Goal: Information Seeking & Learning: Learn about a topic

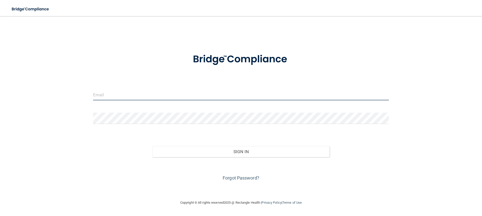
click at [104, 98] on input "email" at bounding box center [241, 94] width 296 height 11
type input "[EMAIL_ADDRESS][DOMAIN_NAME]"
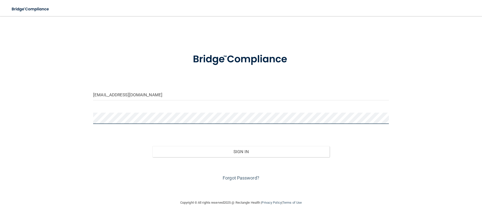
click at [152, 146] on button "Sign In" at bounding box center [240, 151] width 177 height 11
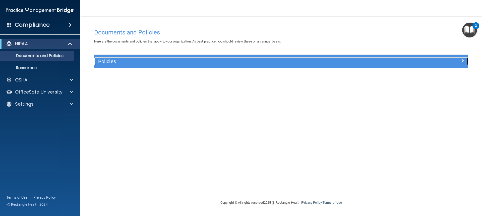
click at [256, 65] on div "Policies" at bounding box center [234, 61] width 280 height 8
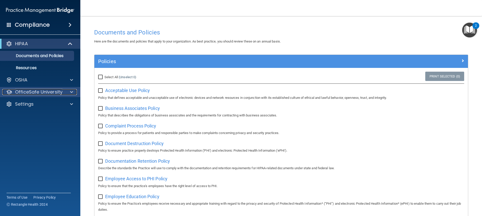
click at [71, 90] on span at bounding box center [71, 92] width 3 height 6
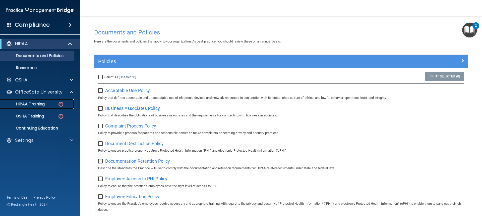
click at [41, 102] on p "HIPAA Training" at bounding box center [23, 103] width 41 height 5
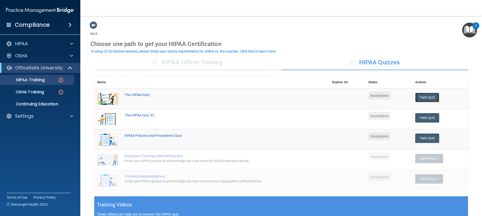
click at [426, 95] on button "Take Quiz" at bounding box center [427, 97] width 24 height 9
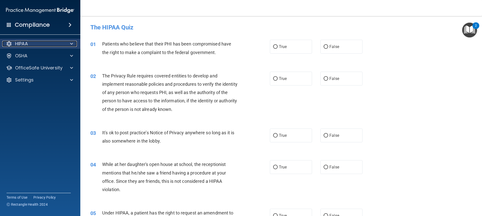
click at [72, 43] on span at bounding box center [71, 44] width 3 height 6
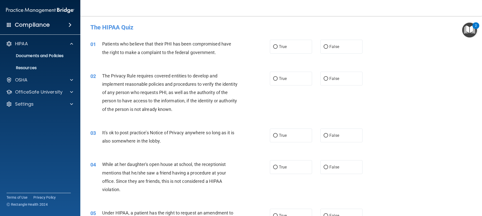
click at [49, 26] on h4 "Compliance" at bounding box center [32, 24] width 35 height 7
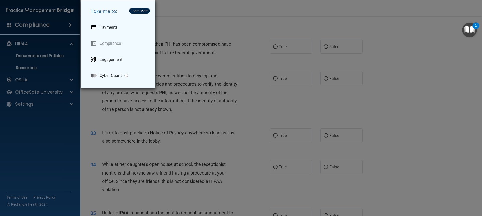
click at [52, 50] on div "Take me to: Payments Compliance Engagement Cyber Quant" at bounding box center [241, 108] width 482 height 216
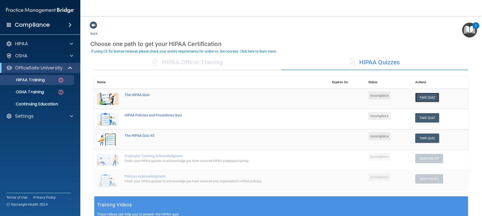
click at [420, 94] on button "Take Quiz" at bounding box center [427, 97] width 24 height 9
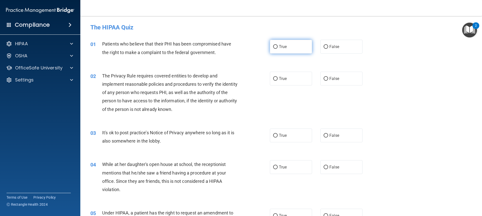
click at [274, 46] on input "True" at bounding box center [275, 47] width 5 height 4
radio input "true"
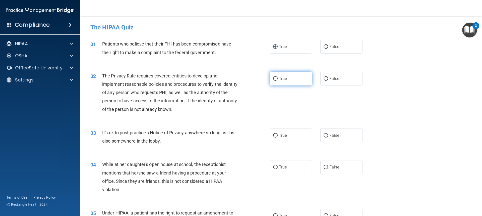
click at [273, 80] on input "True" at bounding box center [275, 79] width 5 height 4
radio input "true"
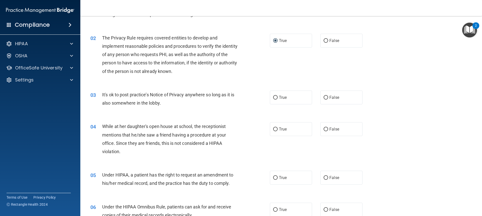
scroll to position [50, 0]
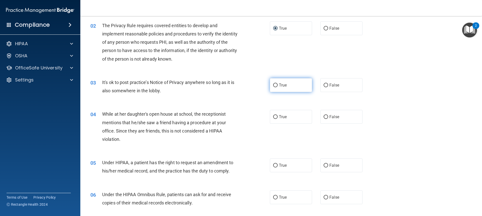
click at [273, 85] on input "True" at bounding box center [275, 85] width 5 height 4
radio input "true"
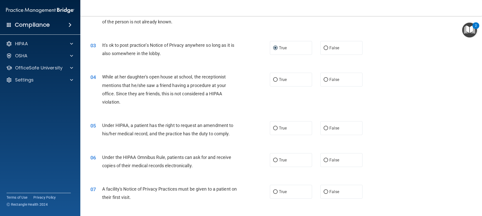
scroll to position [100, 0]
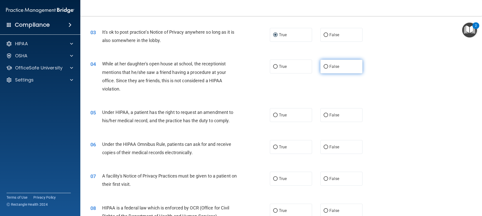
click at [325, 65] on input "False" at bounding box center [325, 67] width 5 height 4
radio input "true"
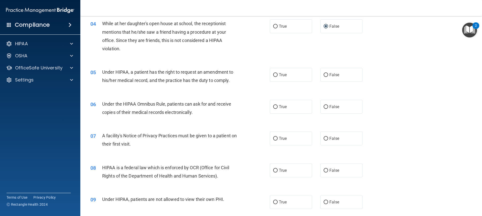
scroll to position [151, 0]
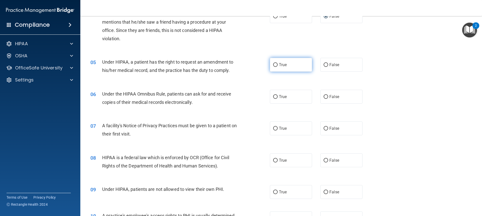
click at [274, 64] on input "True" at bounding box center [275, 65] width 5 height 4
radio input "true"
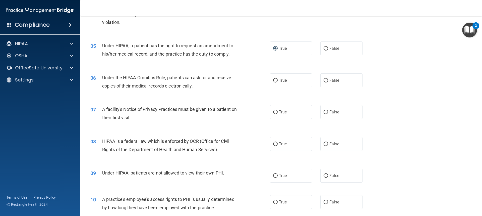
scroll to position [176, 0]
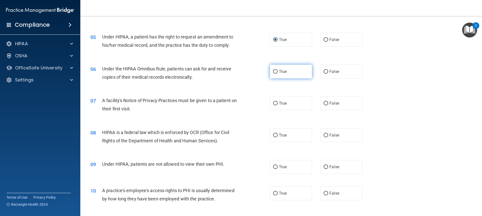
click at [274, 71] on input "True" at bounding box center [275, 72] width 5 height 4
radio input "true"
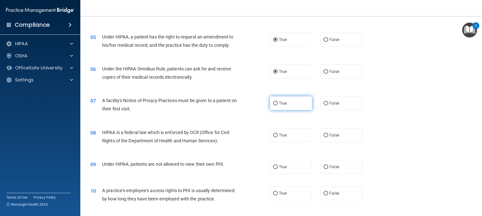
click at [273, 102] on input "True" at bounding box center [275, 103] width 5 height 4
radio input "true"
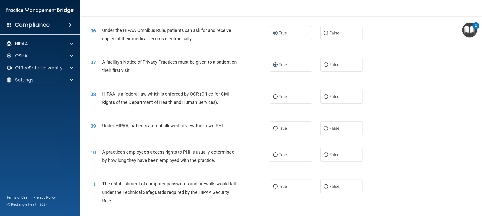
scroll to position [226, 0]
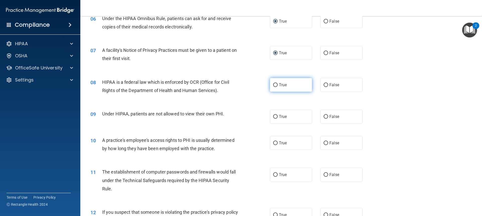
click at [273, 85] on input "True" at bounding box center [275, 85] width 5 height 4
radio input "true"
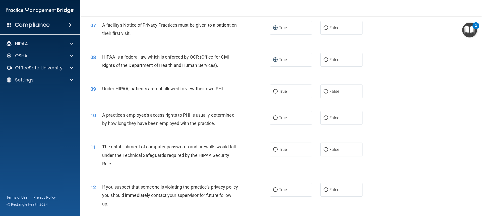
click at [274, 91] on input "True" at bounding box center [275, 92] width 5 height 4
radio input "true"
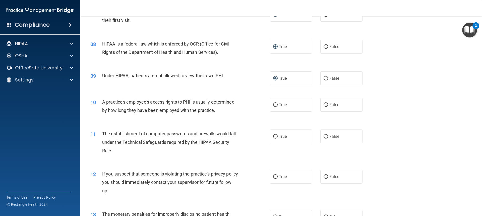
scroll to position [276, 0]
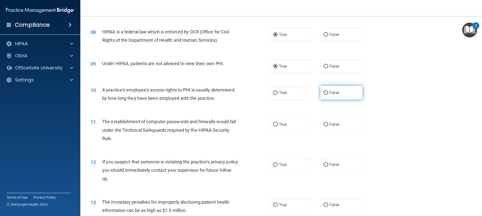
click at [323, 92] on input "False" at bounding box center [325, 93] width 5 height 4
radio input "true"
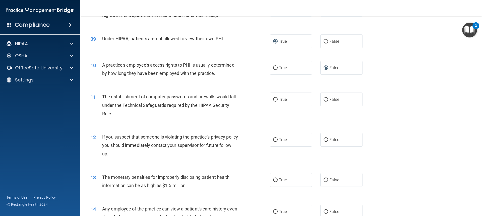
scroll to position [326, 0]
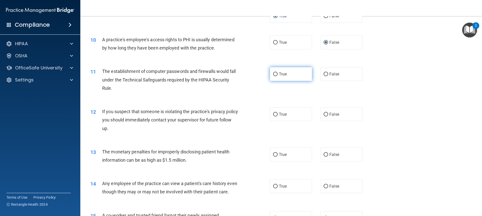
click at [275, 71] on label "True" at bounding box center [291, 74] width 42 height 14
click at [275, 72] on input "True" at bounding box center [275, 74] width 5 height 4
radio input "true"
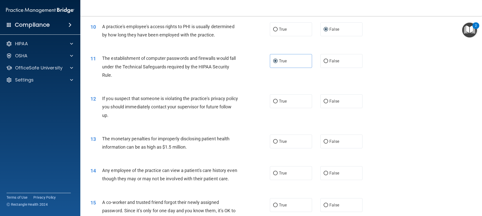
scroll to position [351, 0]
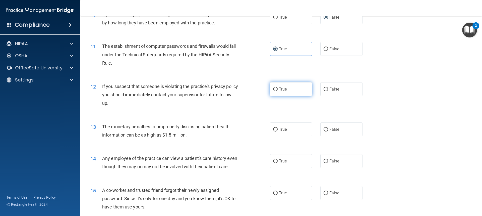
click at [273, 88] on input "True" at bounding box center [275, 89] width 5 height 4
radio input "true"
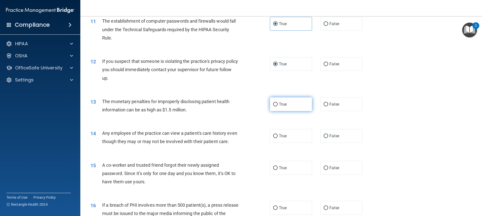
click at [273, 104] on input "True" at bounding box center [275, 104] width 5 height 4
radio input "true"
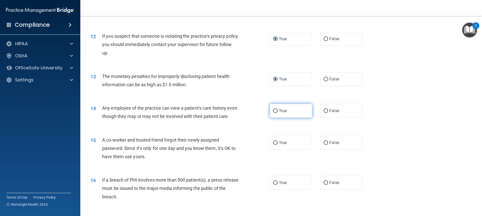
click at [275, 109] on input "True" at bounding box center [275, 111] width 5 height 4
radio input "true"
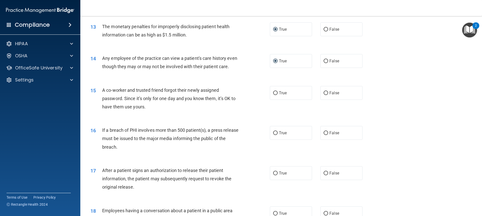
scroll to position [452, 0]
click at [323, 94] on input "False" at bounding box center [325, 93] width 5 height 4
radio input "true"
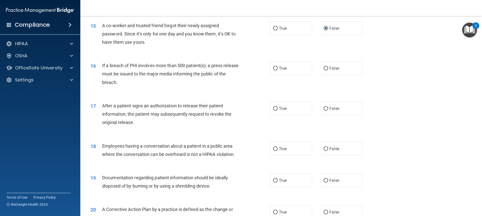
scroll to position [477, 0]
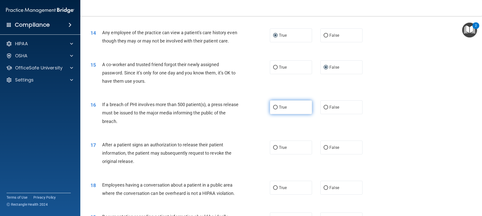
click at [275, 109] on input "True" at bounding box center [275, 107] width 5 height 4
radio input "true"
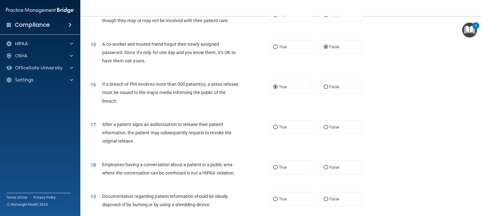
scroll to position [552, 0]
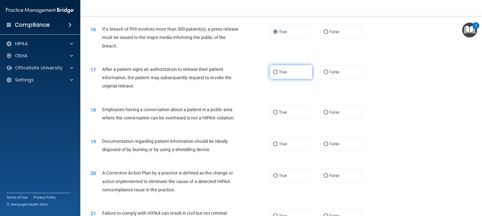
click at [273, 74] on input "True" at bounding box center [275, 72] width 5 height 4
radio input "true"
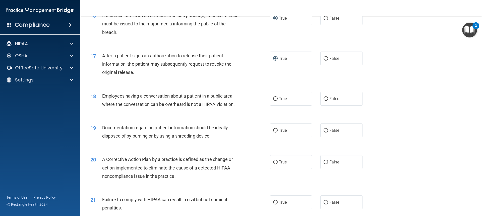
scroll to position [577, 0]
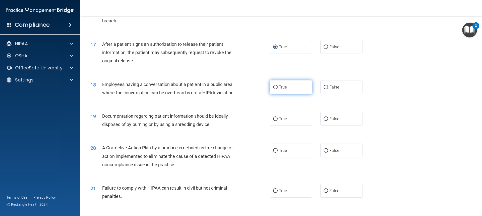
click at [273, 89] on input "True" at bounding box center [275, 87] width 5 height 4
radio input "true"
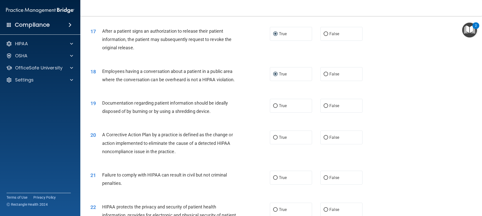
scroll to position [602, 0]
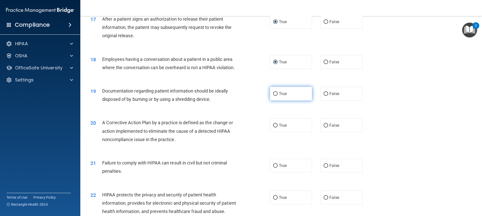
drag, startPoint x: 274, startPoint y: 101, endPoint x: 269, endPoint y: 105, distance: 6.3
click at [273, 96] on input "True" at bounding box center [275, 94] width 5 height 4
radio input "true"
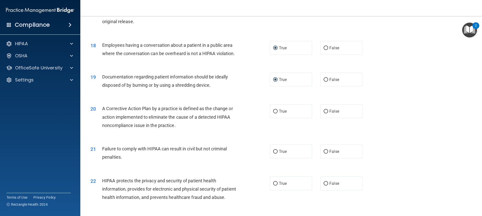
scroll to position [627, 0]
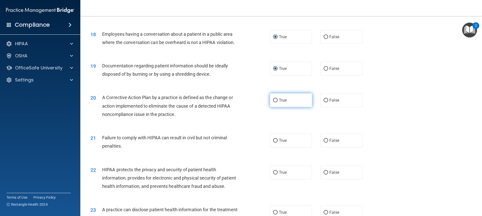
click at [274, 102] on input "True" at bounding box center [275, 100] width 5 height 4
radio input "true"
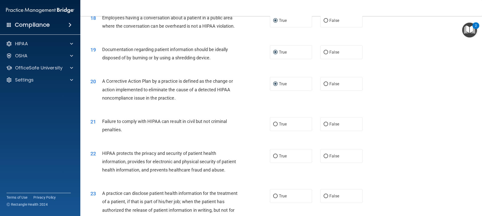
scroll to position [652, 0]
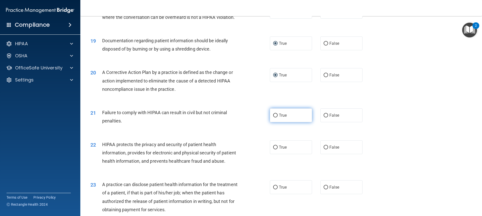
click at [273, 117] on input "True" at bounding box center [275, 115] width 5 height 4
radio input "true"
drag, startPoint x: 325, startPoint y: 122, endPoint x: 301, endPoint y: 126, distance: 24.1
click at [324, 117] on input "False" at bounding box center [325, 115] width 5 height 4
radio input "true"
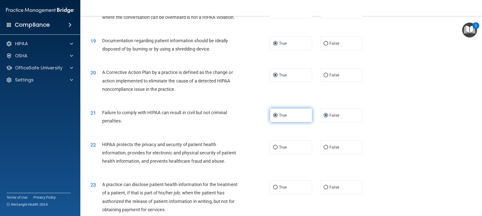
radio input "false"
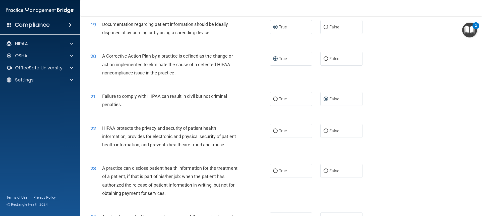
scroll to position [677, 0]
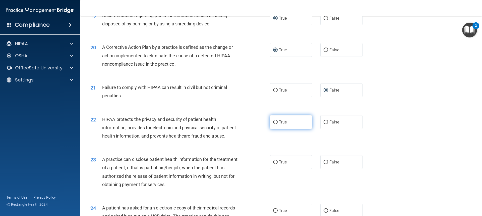
click at [275, 124] on input "True" at bounding box center [275, 122] width 5 height 4
radio input "true"
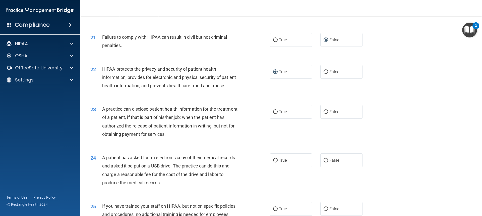
scroll to position [753, 0]
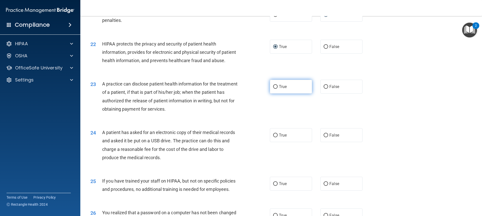
click at [273, 89] on input "True" at bounding box center [275, 87] width 5 height 4
radio input "true"
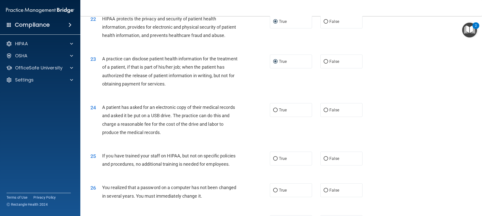
scroll to position [803, 0]
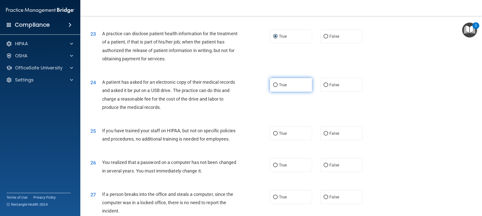
click at [273, 87] on input "True" at bounding box center [275, 85] width 5 height 4
radio input "true"
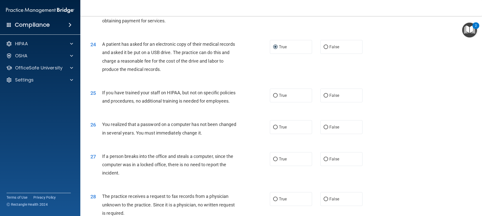
scroll to position [853, 0]
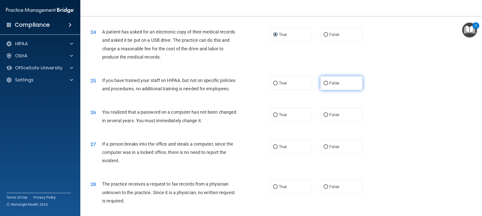
drag, startPoint x: 322, startPoint y: 101, endPoint x: 336, endPoint y: 96, distance: 15.0
click at [325, 85] on input "False" at bounding box center [325, 83] width 5 height 4
radio input "true"
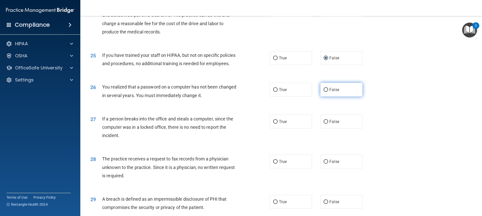
click at [324, 92] on input "False" at bounding box center [325, 90] width 5 height 4
radio input "true"
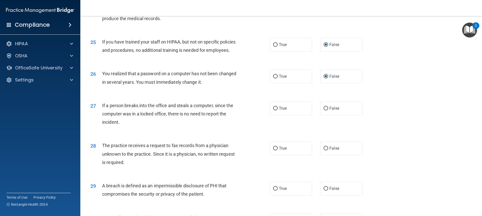
scroll to position [903, 0]
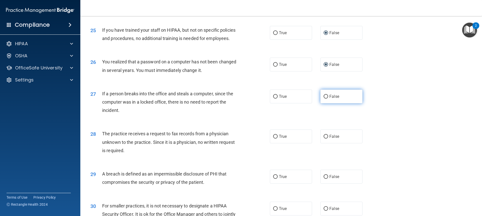
click at [323, 98] on input "False" at bounding box center [325, 97] width 5 height 4
radio input "true"
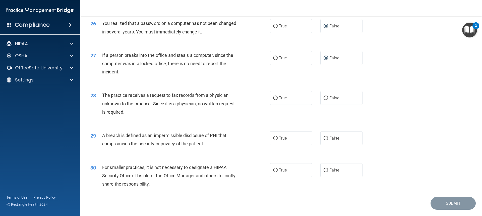
scroll to position [953, 0]
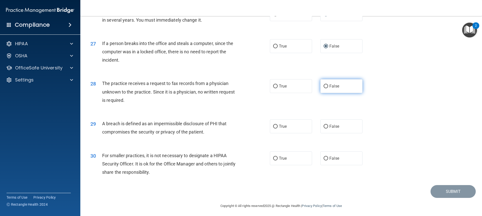
click at [323, 88] on input "False" at bounding box center [325, 86] width 5 height 4
radio input "true"
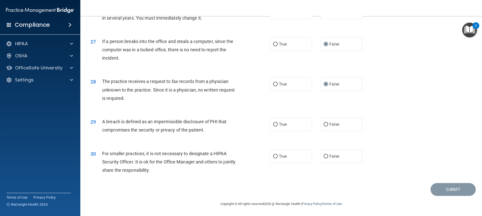
scroll to position [972, 0]
click at [274, 125] on input "True" at bounding box center [275, 124] width 5 height 4
radio input "true"
click at [274, 157] on input "True" at bounding box center [275, 156] width 5 height 4
radio input "true"
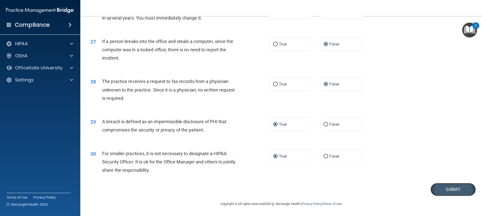
click at [446, 190] on button "Submit" at bounding box center [452, 189] width 45 height 13
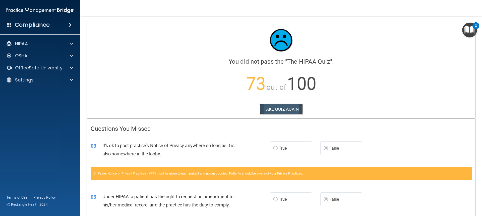
click at [276, 105] on button "TAKE QUIZ AGAIN" at bounding box center [280, 108] width 43 height 11
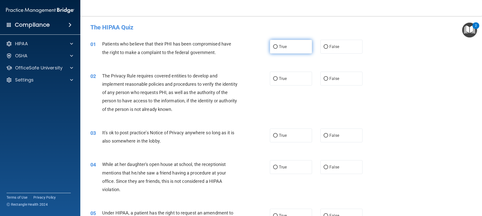
click at [273, 46] on input "True" at bounding box center [275, 47] width 5 height 4
radio input "true"
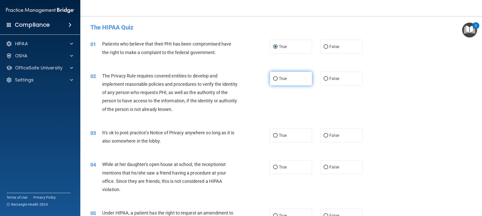
click at [274, 77] on input "True" at bounding box center [275, 79] width 5 height 4
radio input "true"
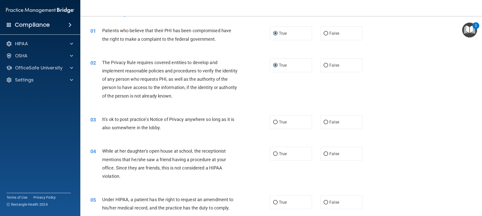
scroll to position [50, 0]
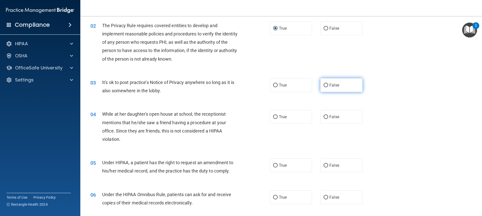
click at [323, 84] on input "False" at bounding box center [325, 85] width 5 height 4
radio input "true"
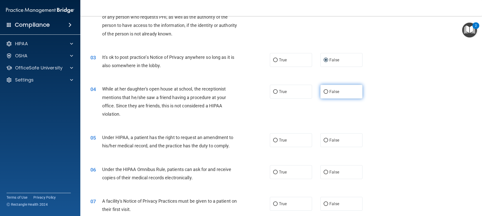
click at [323, 92] on input "False" at bounding box center [325, 92] width 5 height 4
radio input "true"
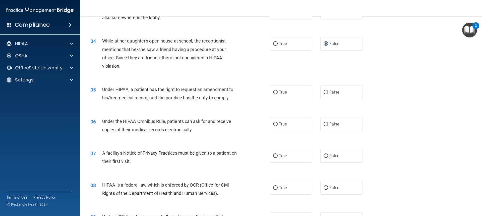
scroll to position [125, 0]
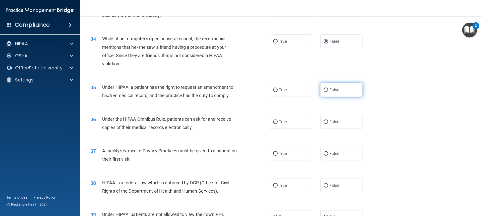
click at [323, 90] on input "False" at bounding box center [325, 90] width 5 height 4
radio input "true"
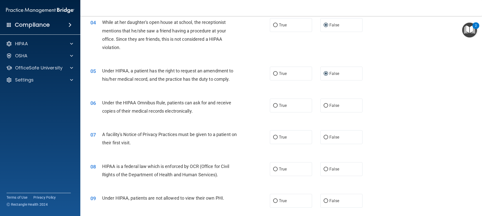
scroll to position [151, 0]
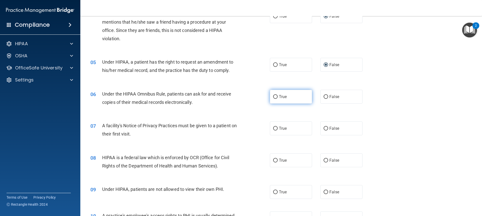
click at [273, 96] on input "True" at bounding box center [275, 97] width 5 height 4
radio input "true"
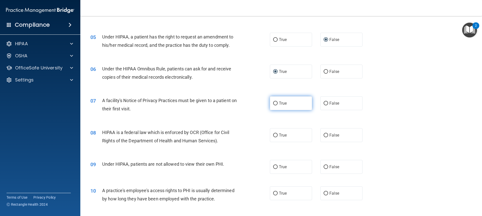
click at [273, 104] on input "True" at bounding box center [275, 103] width 5 height 4
radio input "true"
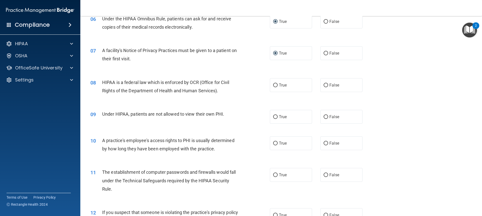
scroll to position [226, 0]
click at [323, 84] on input "False" at bounding box center [325, 85] width 5 height 4
radio input "true"
click at [325, 116] on input "False" at bounding box center [325, 117] width 5 height 4
radio input "true"
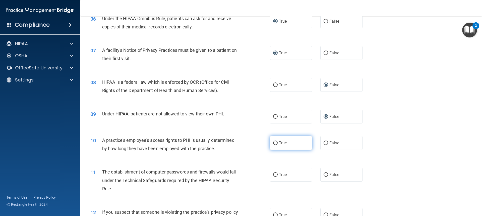
click at [274, 144] on input "True" at bounding box center [275, 143] width 5 height 4
radio input "true"
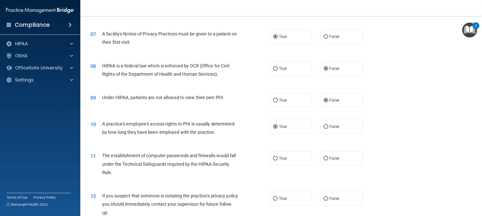
scroll to position [251, 0]
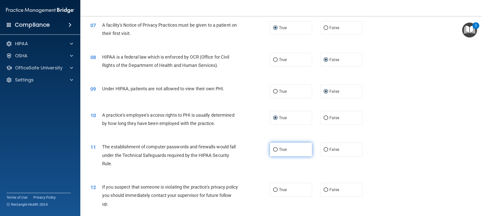
click at [273, 150] on input "True" at bounding box center [275, 150] width 5 height 4
radio input "true"
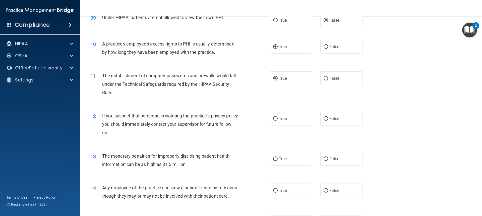
scroll to position [326, 0]
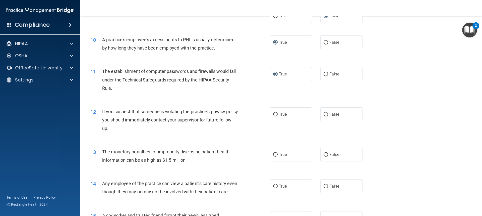
drag, startPoint x: 275, startPoint y: 113, endPoint x: 261, endPoint y: 123, distance: 16.8
click at [275, 113] on input "True" at bounding box center [275, 114] width 5 height 4
radio input "true"
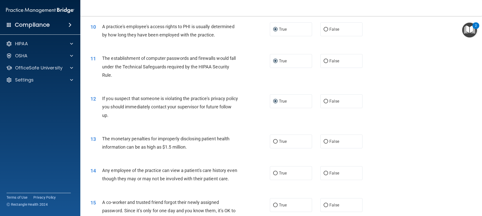
scroll to position [351, 0]
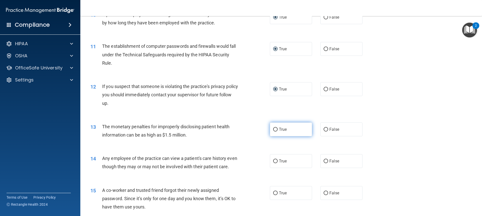
click at [275, 130] on input "True" at bounding box center [275, 129] width 5 height 4
radio input "true"
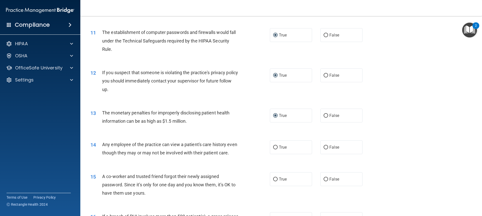
scroll to position [376, 0]
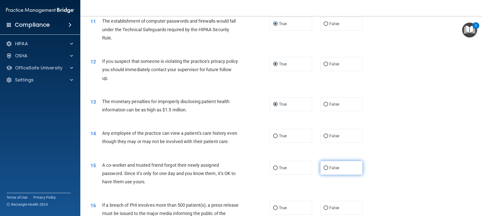
click at [323, 170] on input "False" at bounding box center [325, 168] width 5 height 4
radio input "true"
click at [323, 137] on input "False" at bounding box center [325, 136] width 5 height 4
radio input "true"
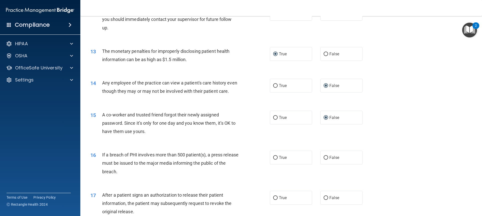
scroll to position [452, 0]
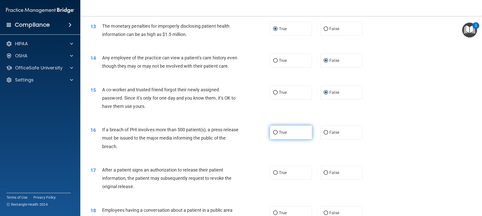
click at [273, 134] on input "True" at bounding box center [275, 132] width 5 height 4
radio input "true"
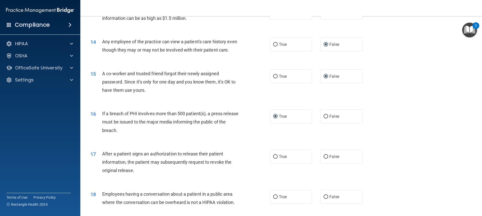
scroll to position [477, 0]
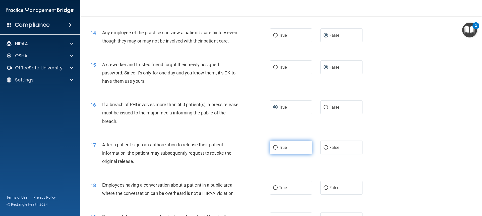
click at [270, 154] on label "True" at bounding box center [291, 147] width 42 height 14
click at [273, 149] on input "True" at bounding box center [275, 148] width 5 height 4
radio input "true"
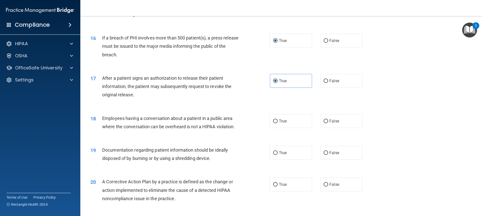
scroll to position [552, 0]
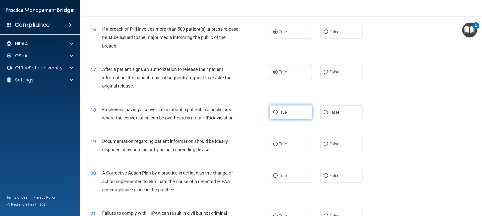
click at [273, 114] on input "True" at bounding box center [275, 112] width 5 height 4
radio input "true"
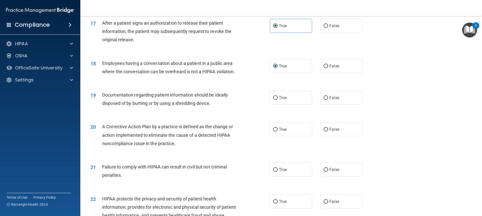
scroll to position [602, 0]
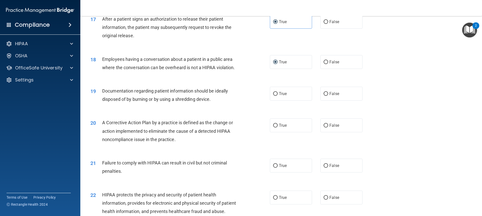
drag, startPoint x: 274, startPoint y: 102, endPoint x: 243, endPoint y: 114, distance: 33.4
click at [274, 96] on input "True" at bounding box center [275, 94] width 5 height 4
radio input "true"
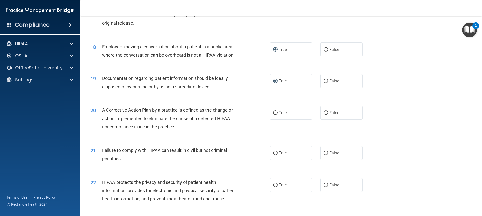
scroll to position [627, 0]
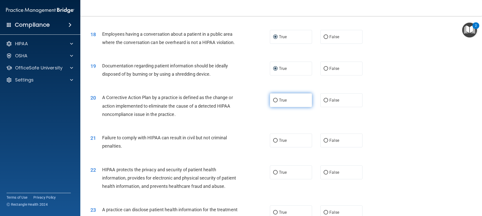
click at [274, 102] on input "True" at bounding box center [275, 100] width 5 height 4
radio input "true"
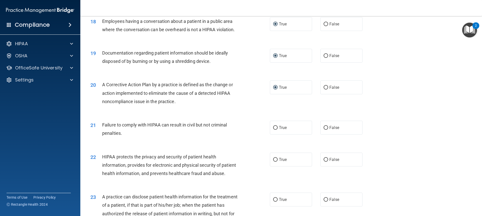
scroll to position [652, 0]
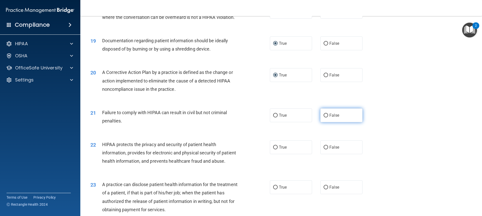
drag, startPoint x: 324, startPoint y: 124, endPoint x: 263, endPoint y: 136, distance: 61.6
click at [323, 117] on input "False" at bounding box center [325, 115] width 5 height 4
radio input "true"
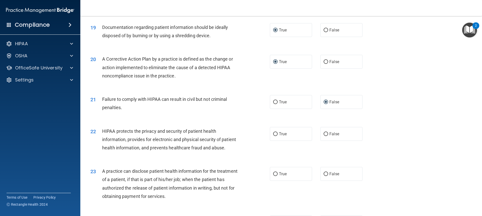
scroll to position [703, 0]
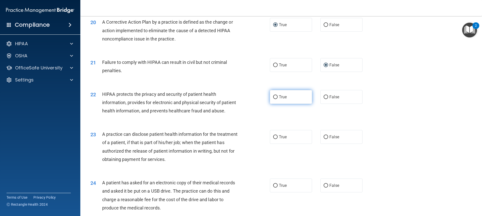
drag, startPoint x: 276, startPoint y: 106, endPoint x: 268, endPoint y: 106, distance: 7.5
click at [275, 104] on label "True" at bounding box center [291, 97] width 42 height 14
click at [273, 99] on input "True" at bounding box center [275, 97] width 5 height 4
radio input "true"
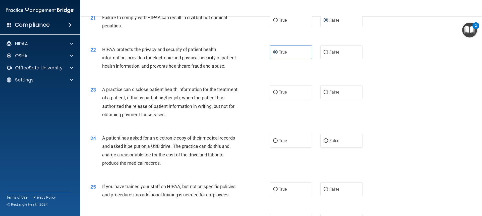
scroll to position [753, 0]
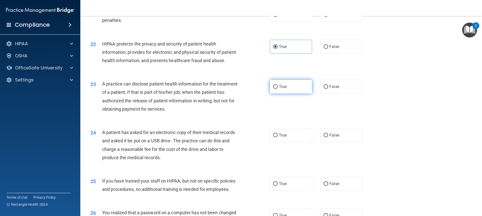
click at [274, 89] on input "True" at bounding box center [275, 87] width 5 height 4
radio input "true"
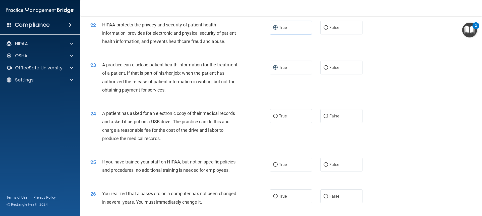
scroll to position [803, 0]
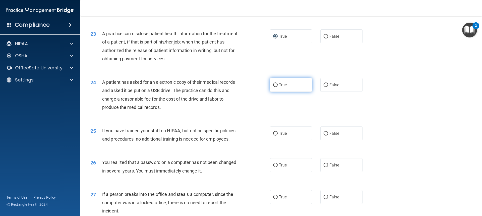
click at [275, 87] on input "True" at bounding box center [275, 85] width 5 height 4
radio input "true"
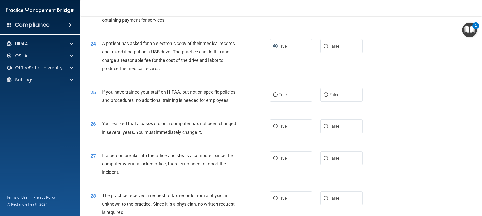
scroll to position [853, 0]
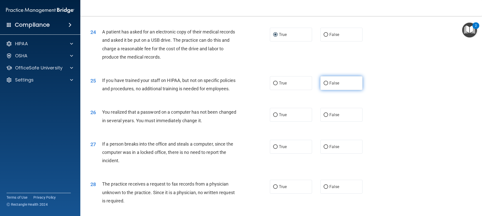
click at [323, 85] on input "False" at bounding box center [325, 83] width 5 height 4
radio input "true"
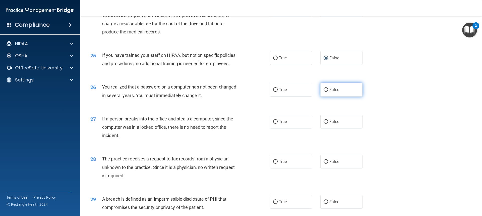
drag, startPoint x: 326, startPoint y: 106, endPoint x: 323, endPoint y: 106, distance: 2.8
click at [324, 96] on label "False" at bounding box center [341, 90] width 42 height 14
click at [326, 96] on label "False" at bounding box center [341, 90] width 42 height 14
click at [326, 92] on input "False" at bounding box center [325, 90] width 5 height 4
radio input "true"
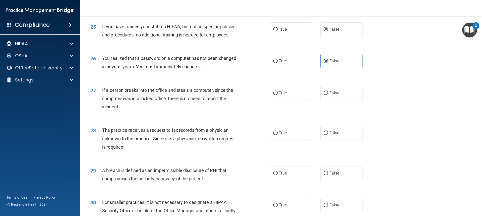
scroll to position [928, 0]
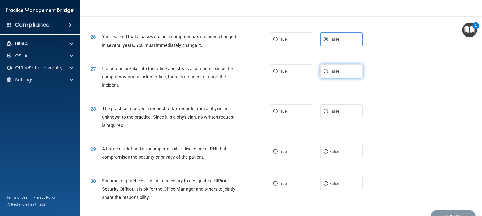
click at [324, 73] on input "False" at bounding box center [325, 72] width 5 height 4
radio input "true"
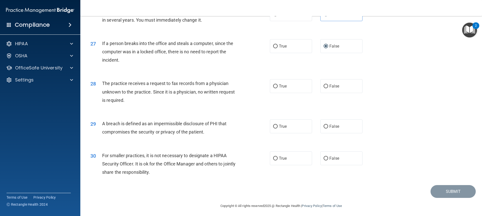
scroll to position [972, 0]
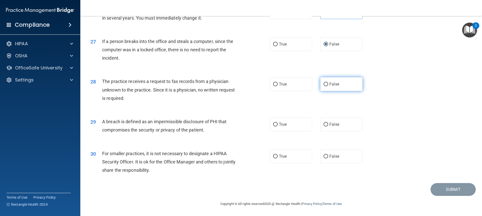
click at [323, 84] on input "False" at bounding box center [325, 84] width 5 height 4
radio input "true"
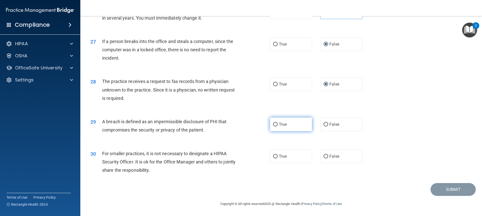
click at [273, 124] on input "True" at bounding box center [275, 124] width 5 height 4
radio input "true"
click at [324, 159] on label "False" at bounding box center [341, 156] width 42 height 14
click at [324, 158] on input "False" at bounding box center [325, 156] width 5 height 4
radio input "true"
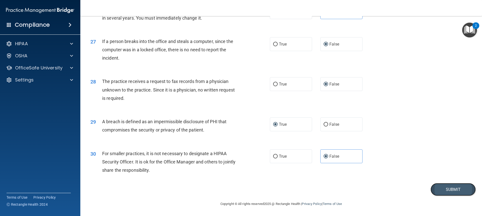
click at [451, 189] on button "Submit" at bounding box center [452, 189] width 45 height 13
click at [449, 189] on button "Submit" at bounding box center [452, 189] width 45 height 13
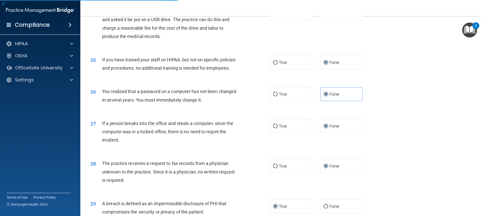
scroll to position [822, 0]
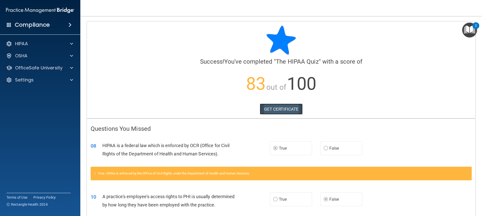
click at [283, 108] on link "GET CERTIFICATE" at bounding box center [281, 108] width 43 height 11
click at [71, 43] on span at bounding box center [71, 44] width 3 height 6
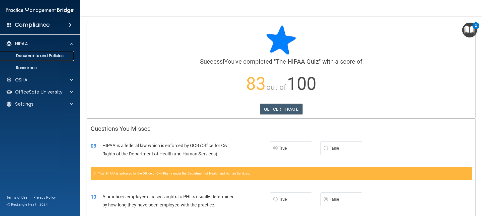
click at [52, 57] on p "Documents and Policies" at bounding box center [37, 55] width 69 height 5
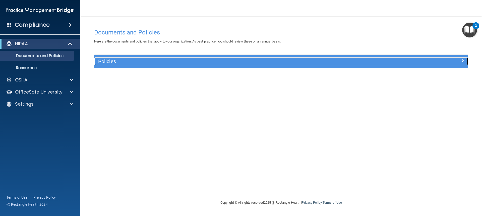
click at [305, 61] on h5 "Policies" at bounding box center [234, 61] width 272 height 6
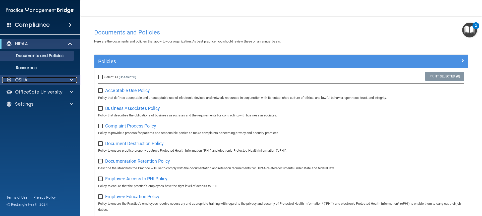
click at [35, 80] on div "OSHA" at bounding box center [33, 80] width 62 height 6
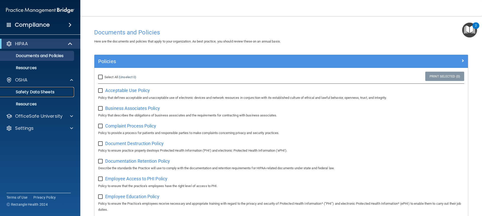
click at [29, 92] on p "Safety Data Sheets" at bounding box center [37, 91] width 69 height 5
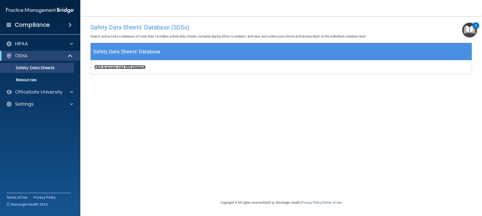
click at [126, 66] on b "Click to access your SDS database" at bounding box center [119, 67] width 51 height 4
click at [39, 23] on h4 "Compliance" at bounding box center [32, 24] width 35 height 7
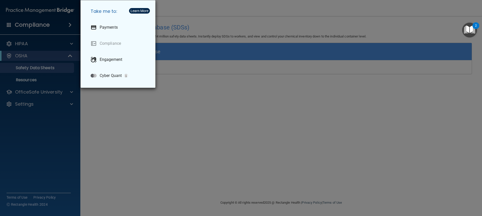
click at [29, 44] on div "Take me to: Payments Compliance Engagement Cyber Quant" at bounding box center [241, 108] width 482 height 216
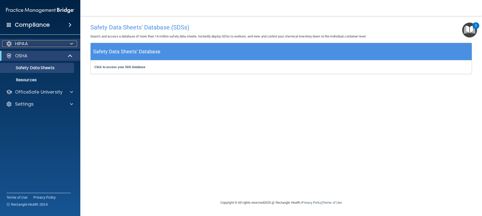
click at [29, 43] on div "HIPAA" at bounding box center [33, 44] width 62 height 6
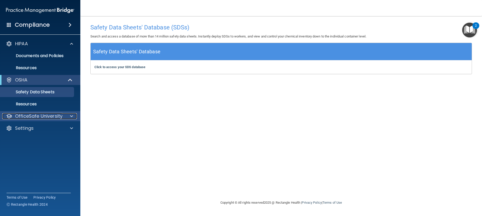
click at [37, 116] on p "OfficeSafe University" at bounding box center [38, 116] width 47 height 6
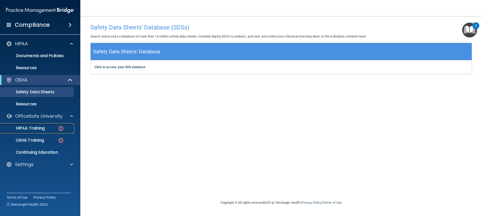
click at [35, 129] on p "HIPAA Training" at bounding box center [23, 127] width 41 height 5
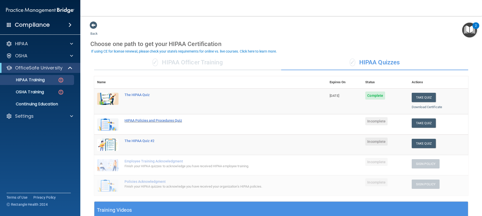
click at [149, 120] on div "HIPAA Policies and Procedures Quiz" at bounding box center [212, 120] width 177 height 4
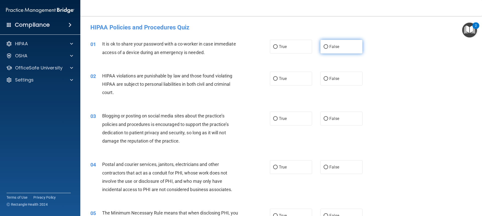
click at [323, 45] on input "False" at bounding box center [325, 47] width 5 height 4
radio input "true"
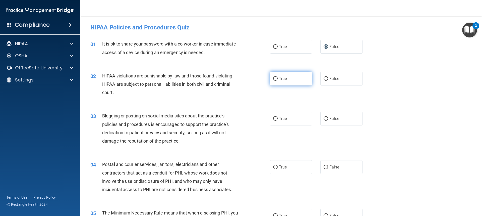
click at [270, 79] on label "True" at bounding box center [291, 79] width 42 height 14
click at [273, 79] on input "True" at bounding box center [275, 79] width 5 height 4
radio input "true"
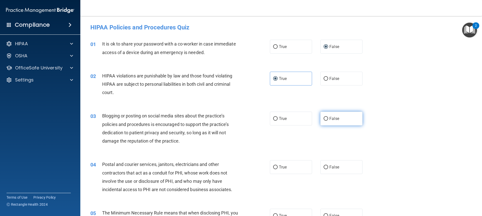
click at [325, 118] on input "False" at bounding box center [325, 119] width 5 height 4
radio input "true"
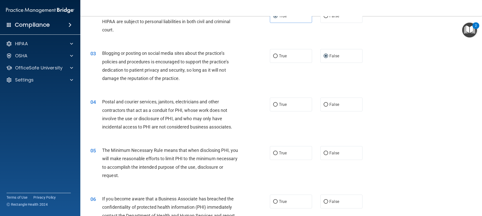
scroll to position [75, 0]
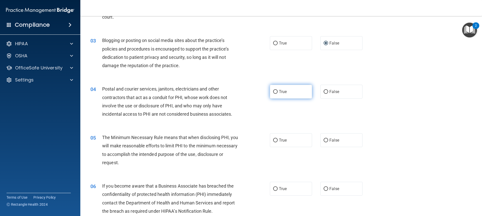
click at [271, 92] on label "True" at bounding box center [291, 92] width 42 height 14
click at [273, 92] on input "True" at bounding box center [275, 92] width 5 height 4
radio input "true"
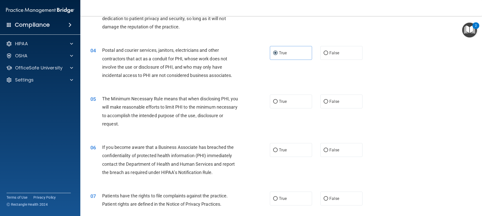
scroll to position [125, 0]
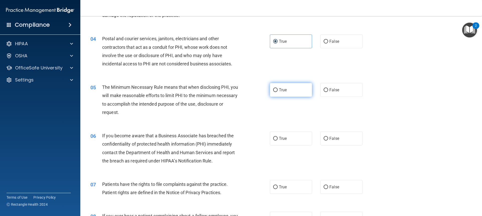
click at [273, 91] on input "True" at bounding box center [275, 90] width 5 height 4
radio input "true"
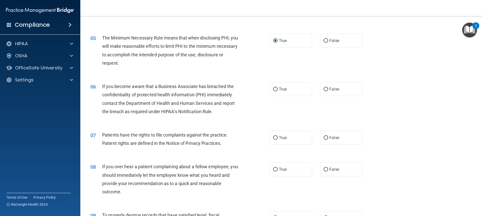
scroll to position [176, 0]
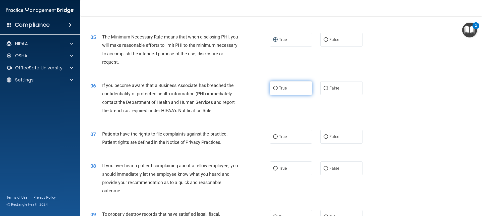
click at [273, 88] on input "True" at bounding box center [275, 88] width 5 height 4
radio input "true"
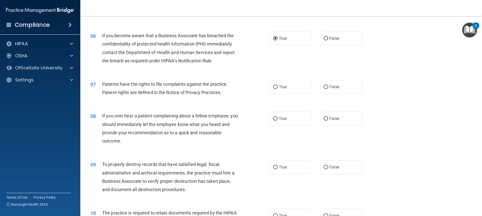
scroll to position [226, 0]
click at [273, 86] on input "True" at bounding box center [275, 87] width 5 height 4
radio input "true"
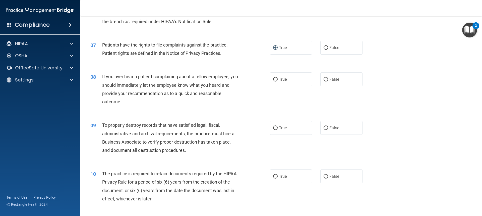
scroll to position [276, 0]
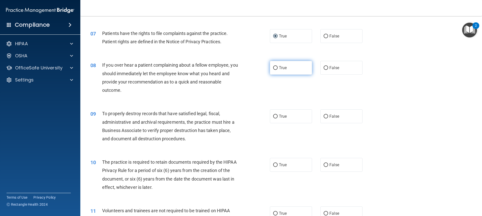
click at [274, 68] on input "True" at bounding box center [275, 68] width 5 height 4
radio input "true"
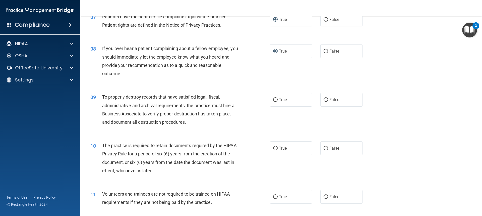
scroll to position [326, 0]
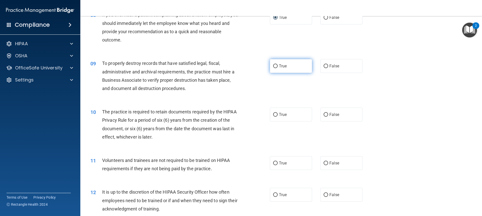
click at [276, 64] on label "True" at bounding box center [291, 66] width 42 height 14
click at [276, 64] on input "True" at bounding box center [275, 66] width 5 height 4
radio input "true"
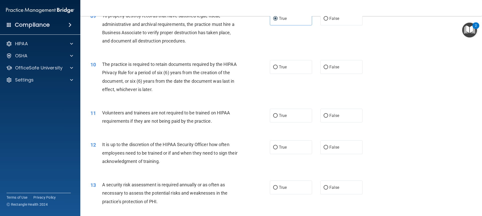
scroll to position [376, 0]
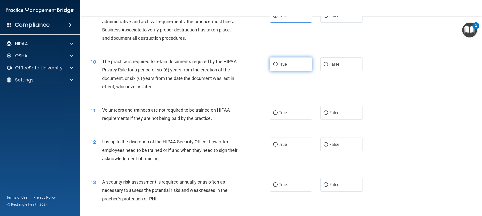
click at [273, 64] on input "True" at bounding box center [275, 64] width 5 height 4
radio input "true"
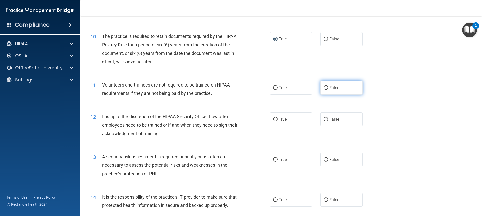
click at [324, 89] on input "False" at bounding box center [325, 88] width 5 height 4
radio input "true"
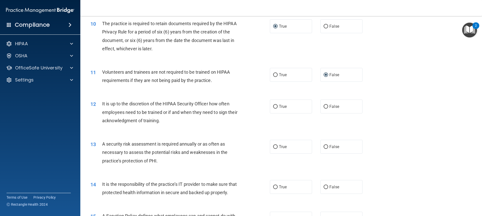
scroll to position [427, 0]
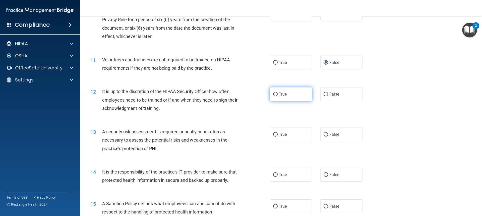
click at [273, 95] on input "True" at bounding box center [275, 94] width 5 height 4
radio input "true"
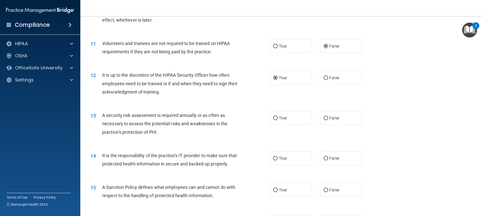
scroll to position [452, 0]
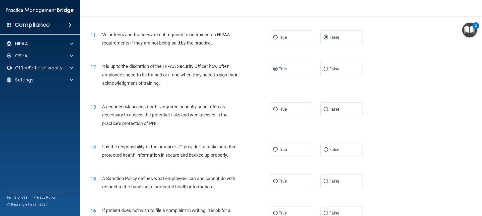
drag, startPoint x: 275, startPoint y: 108, endPoint x: 256, endPoint y: 116, distance: 19.6
click at [274, 108] on input "True" at bounding box center [275, 109] width 5 height 4
radio input "true"
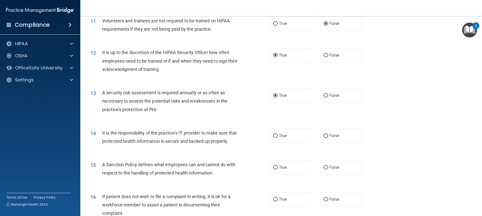
scroll to position [477, 0]
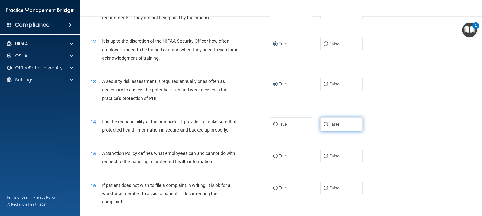
click at [323, 123] on input "False" at bounding box center [325, 124] width 5 height 4
radio input "true"
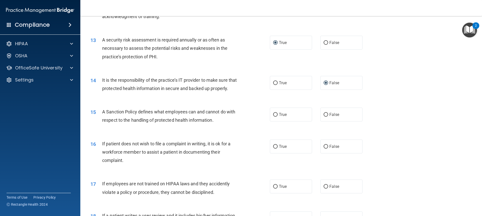
scroll to position [527, 0]
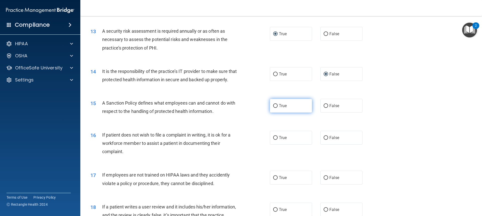
click at [277, 112] on label "True" at bounding box center [291, 106] width 42 height 14
click at [277, 108] on input "True" at bounding box center [275, 106] width 5 height 4
radio input "true"
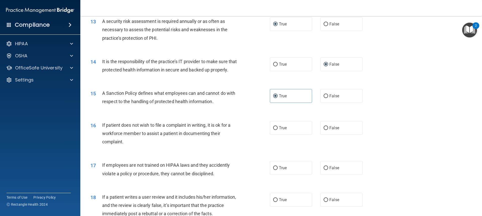
scroll to position [552, 0]
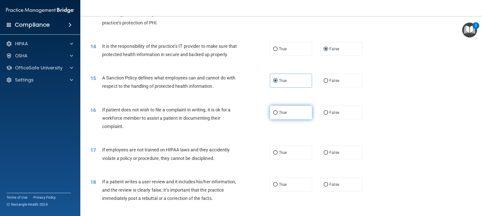
click at [270, 119] on label "True" at bounding box center [291, 112] width 42 height 14
click at [273, 114] on input "True" at bounding box center [275, 113] width 5 height 4
radio input "true"
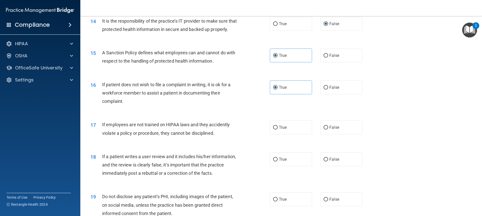
scroll to position [602, 0]
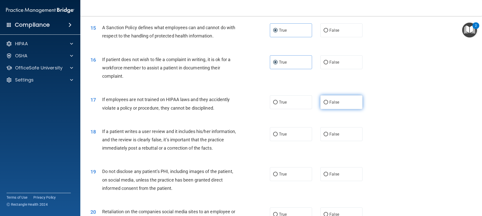
click at [323, 104] on input "False" at bounding box center [325, 102] width 5 height 4
radio input "true"
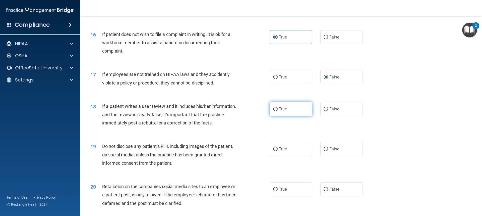
click at [273, 111] on input "True" at bounding box center [275, 109] width 5 height 4
radio input "true"
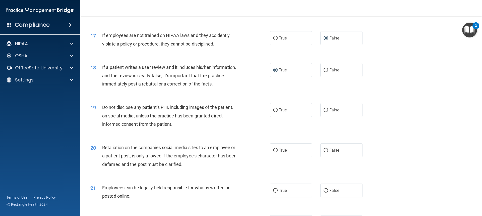
scroll to position [677, 0]
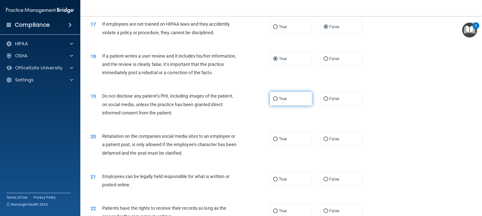
click at [275, 101] on input "True" at bounding box center [275, 99] width 5 height 4
radio input "true"
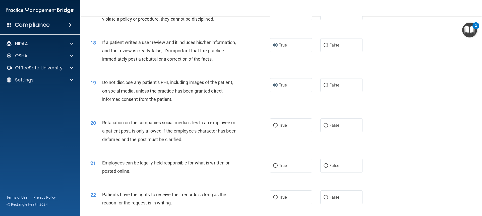
scroll to position [703, 0]
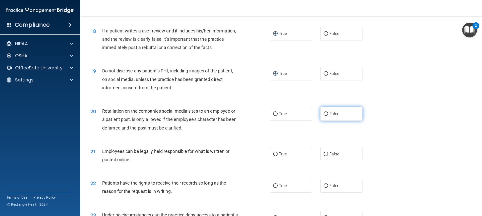
click at [324, 116] on input "False" at bounding box center [325, 114] width 5 height 4
radio input "true"
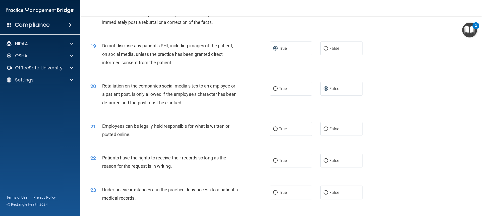
scroll to position [753, 0]
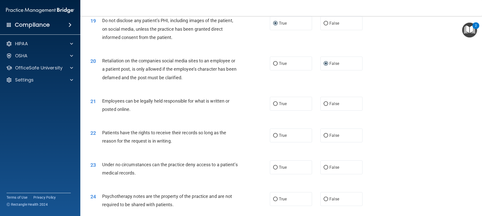
drag, startPoint x: 272, startPoint y: 112, endPoint x: 264, endPoint y: 115, distance: 9.3
click at [273, 106] on input "True" at bounding box center [275, 104] width 5 height 4
radio input "true"
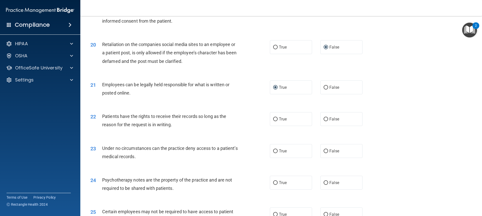
scroll to position [778, 0]
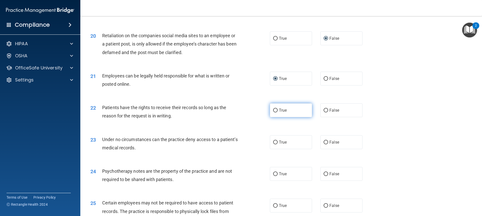
click at [274, 112] on input "True" at bounding box center [275, 110] width 5 height 4
radio input "true"
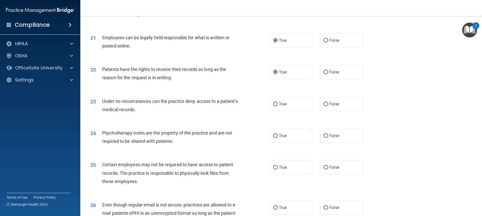
scroll to position [828, 0]
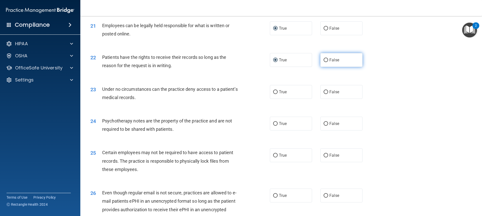
click at [323, 62] on input "False" at bounding box center [325, 60] width 5 height 4
radio input "true"
radio input "false"
click at [324, 94] on input "False" at bounding box center [325, 92] width 5 height 4
radio input "true"
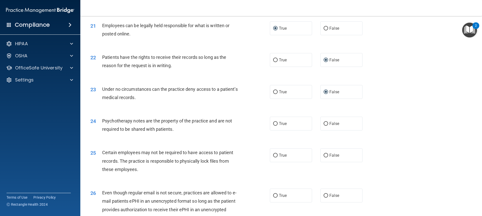
scroll to position [853, 0]
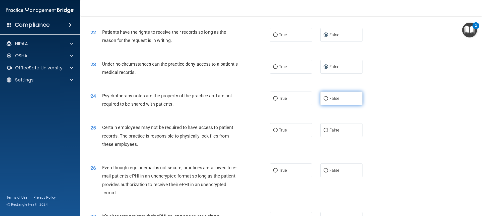
click at [324, 100] on input "False" at bounding box center [325, 99] width 5 height 4
radio input "true"
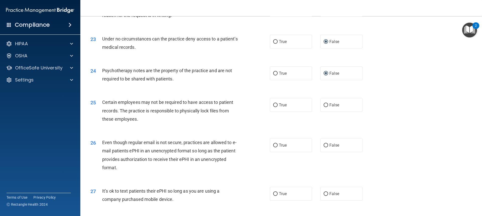
scroll to position [903, 0]
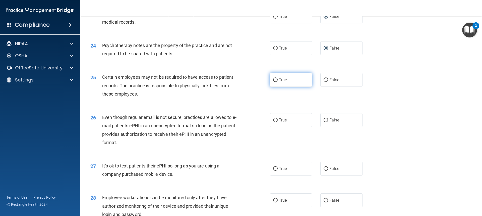
click at [274, 82] on input "True" at bounding box center [275, 80] width 5 height 4
radio input "true"
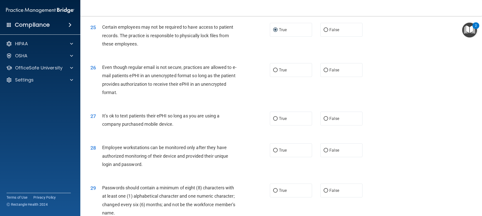
scroll to position [953, 0]
click at [274, 72] on input "True" at bounding box center [275, 70] width 5 height 4
radio input "true"
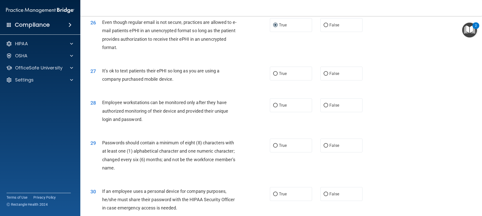
scroll to position [1004, 0]
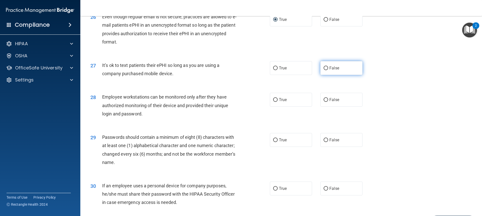
click at [323, 70] on input "False" at bounding box center [325, 68] width 5 height 4
radio input "true"
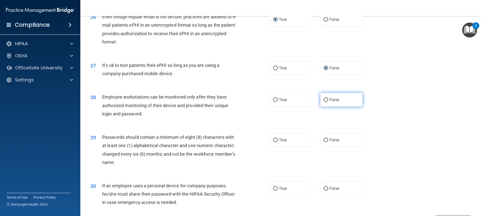
click at [323, 102] on input "False" at bounding box center [325, 100] width 5 height 4
radio input "true"
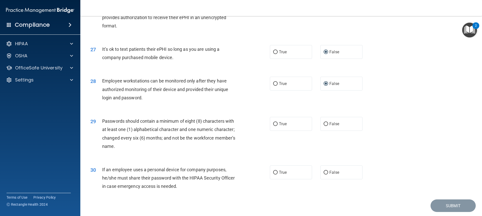
scroll to position [1029, 0]
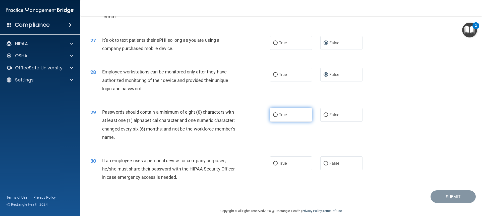
drag, startPoint x: 274, startPoint y: 123, endPoint x: 270, endPoint y: 125, distance: 4.0
click at [274, 117] on input "True" at bounding box center [275, 115] width 5 height 4
radio input "true"
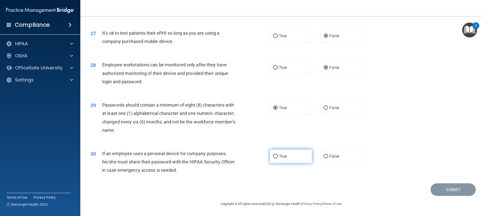
click at [274, 158] on input "True" at bounding box center [275, 156] width 5 height 4
radio input "true"
click at [449, 190] on button "Submit" at bounding box center [452, 189] width 45 height 13
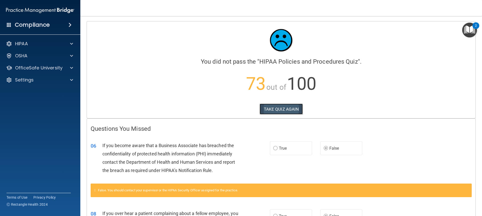
click at [291, 107] on button "TAKE QUIZ AGAIN" at bounding box center [280, 108] width 43 height 11
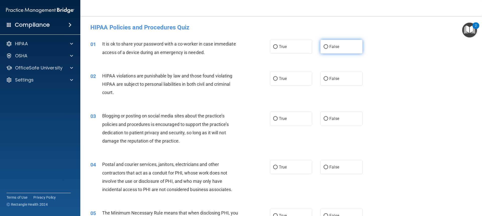
click at [324, 45] on input "False" at bounding box center [325, 47] width 5 height 4
radio input "true"
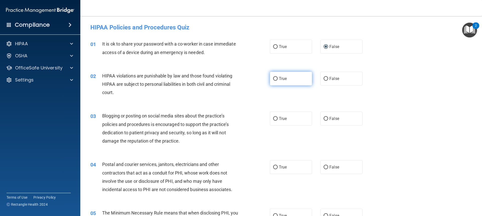
click at [273, 79] on input "True" at bounding box center [275, 79] width 5 height 4
radio input "true"
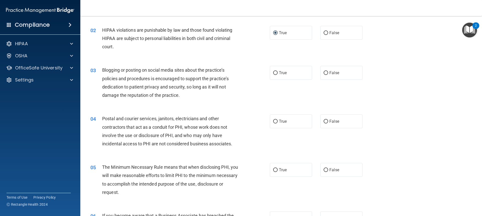
scroll to position [50, 0]
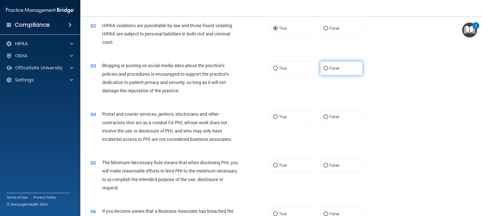
click at [323, 68] on input "False" at bounding box center [325, 68] width 5 height 4
radio input "true"
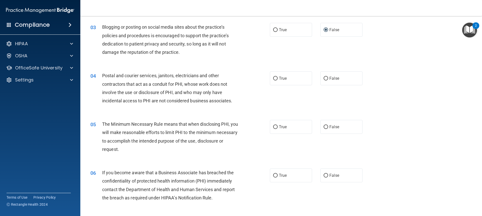
scroll to position [100, 0]
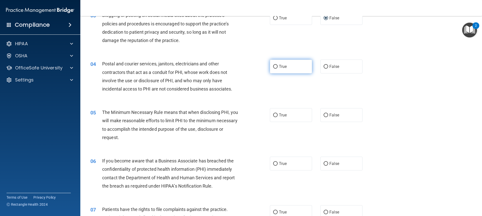
click at [273, 66] on input "True" at bounding box center [275, 67] width 5 height 4
radio input "true"
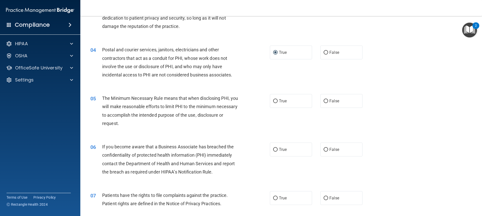
scroll to position [125, 0]
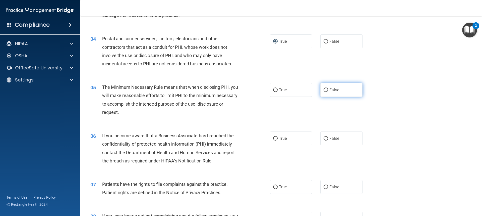
click at [325, 89] on input "False" at bounding box center [325, 90] width 5 height 4
radio input "true"
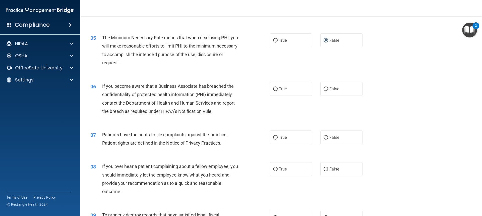
scroll to position [176, 0]
click at [324, 87] on input "False" at bounding box center [325, 88] width 5 height 4
radio input "true"
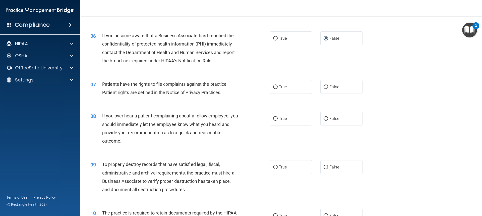
scroll to position [226, 0]
click at [275, 86] on input "True" at bounding box center [275, 87] width 5 height 4
radio input "true"
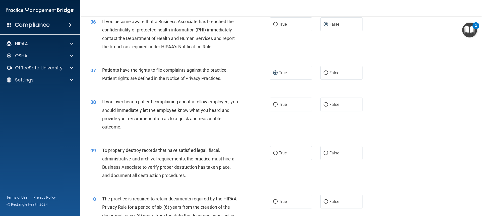
scroll to position [251, 0]
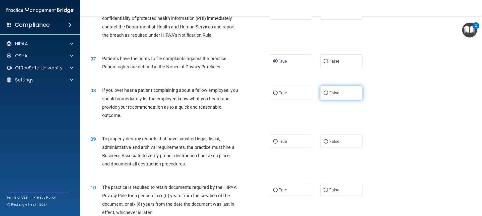
click at [320, 93] on label "False" at bounding box center [341, 93] width 42 height 14
click at [323, 93] on input "False" at bounding box center [325, 93] width 5 height 4
radio input "true"
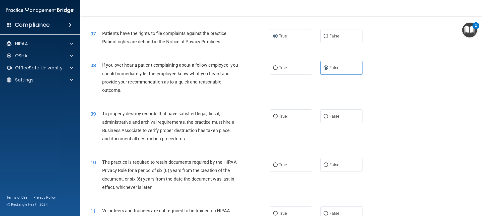
scroll to position [301, 0]
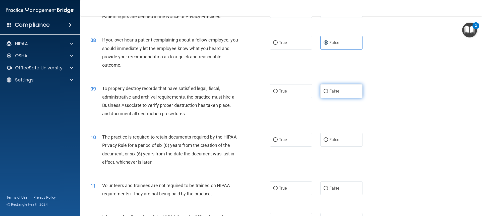
click at [324, 89] on input "False" at bounding box center [325, 91] width 5 height 4
radio input "true"
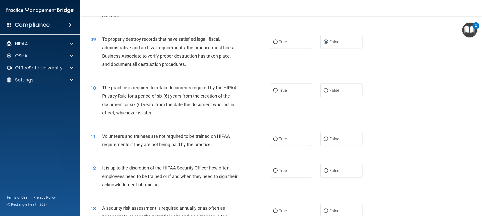
scroll to position [351, 0]
click at [275, 90] on input "True" at bounding box center [275, 90] width 5 height 4
radio input "true"
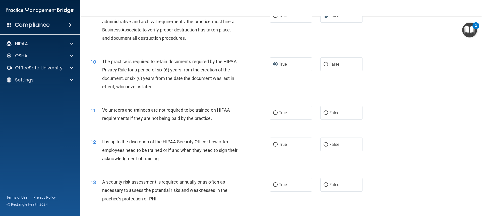
scroll to position [401, 0]
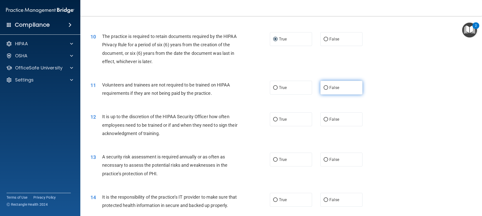
click at [324, 87] on input "False" at bounding box center [325, 88] width 5 height 4
radio input "true"
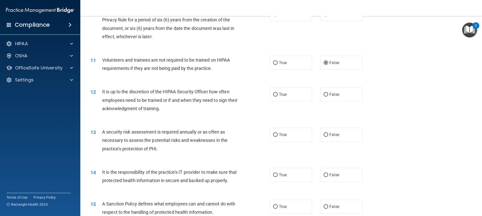
scroll to position [427, 0]
drag, startPoint x: 326, startPoint y: 92, endPoint x: 319, endPoint y: 93, distance: 7.1
click at [327, 92] on label "False" at bounding box center [341, 94] width 42 height 14
click at [327, 92] on input "False" at bounding box center [325, 94] width 5 height 4
radio input "true"
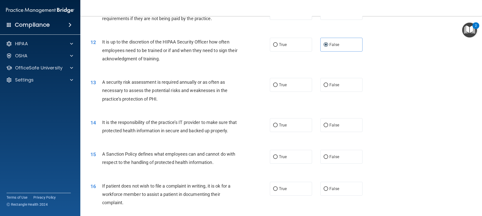
scroll to position [477, 0]
click at [273, 84] on input "True" at bounding box center [275, 84] width 5 height 4
radio input "true"
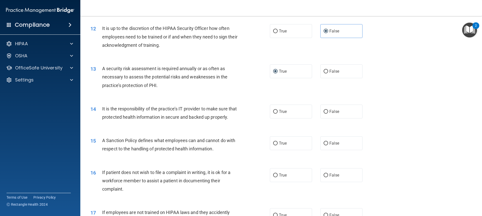
scroll to position [502, 0]
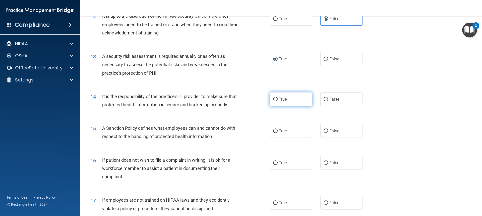
click at [275, 96] on label "True" at bounding box center [291, 99] width 42 height 14
click at [275, 97] on input "True" at bounding box center [275, 99] width 5 height 4
radio input "true"
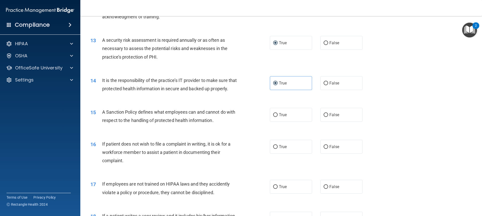
scroll to position [527, 0]
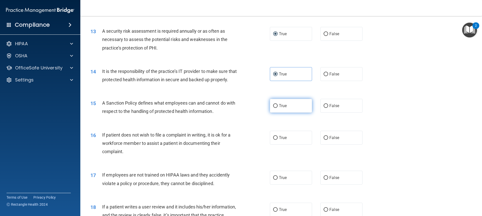
click at [274, 108] on input "True" at bounding box center [275, 106] width 5 height 4
radio input "true"
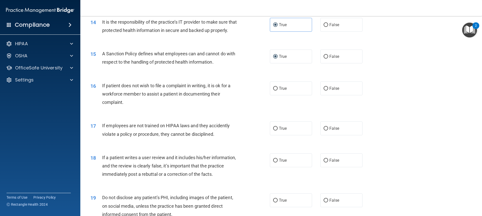
scroll to position [577, 0]
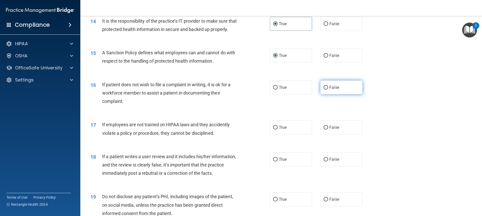
drag, startPoint x: 325, startPoint y: 94, endPoint x: 306, endPoint y: 97, distance: 19.8
click at [325, 89] on input "False" at bounding box center [325, 88] width 5 height 4
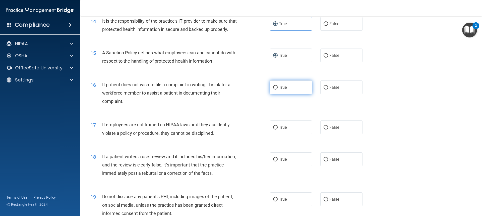
radio input "true"
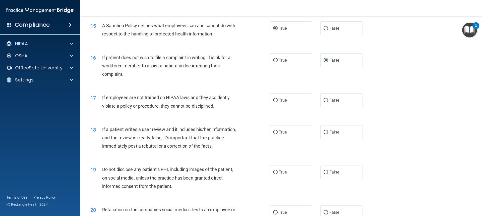
scroll to position [627, 0]
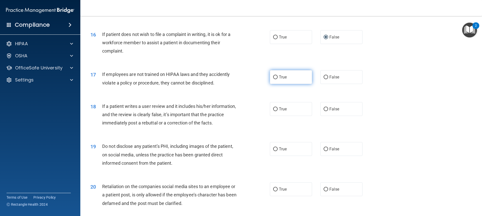
drag, startPoint x: 325, startPoint y: 86, endPoint x: 297, endPoint y: 86, distance: 27.4
click at [321, 84] on label "False" at bounding box center [341, 77] width 42 height 14
click at [323, 79] on input "False" at bounding box center [325, 77] width 5 height 4
radio input "true"
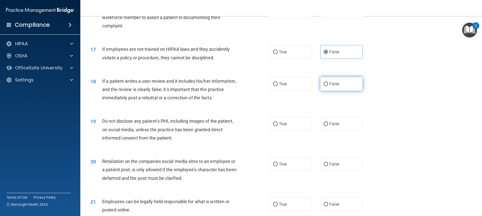
click at [323, 86] on input "False" at bounding box center [325, 84] width 5 height 4
radio input "true"
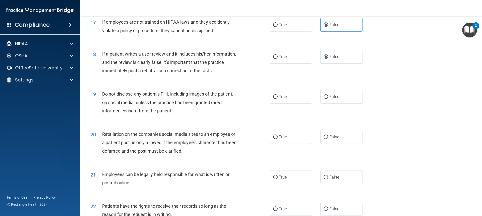
scroll to position [703, 0]
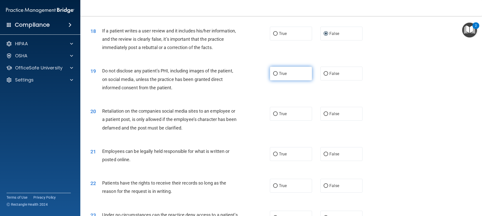
click at [274, 76] on input "True" at bounding box center [275, 74] width 5 height 4
radio input "true"
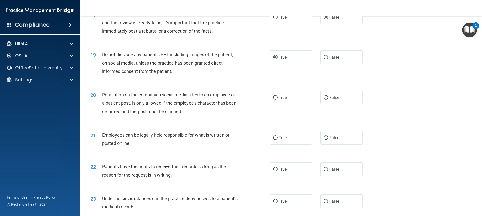
scroll to position [728, 0]
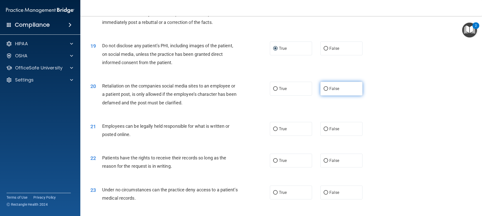
click at [323, 91] on input "False" at bounding box center [325, 89] width 5 height 4
radio input "true"
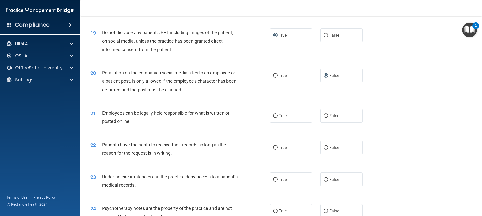
scroll to position [753, 0]
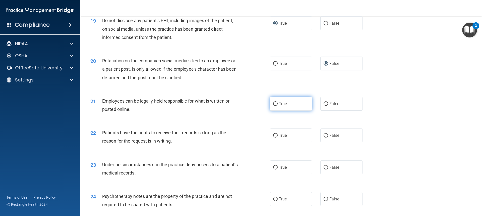
click at [273, 106] on input "True" at bounding box center [275, 104] width 5 height 4
radio input "true"
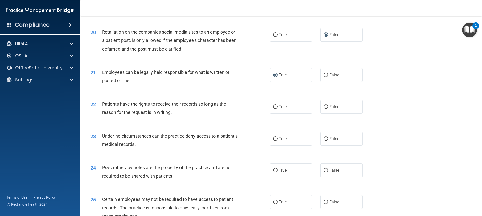
scroll to position [803, 0]
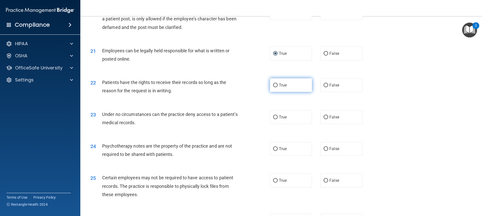
click at [273, 92] on label "True" at bounding box center [291, 85] width 42 height 14
click at [273, 87] on input "True" at bounding box center [275, 85] width 5 height 4
radio input "true"
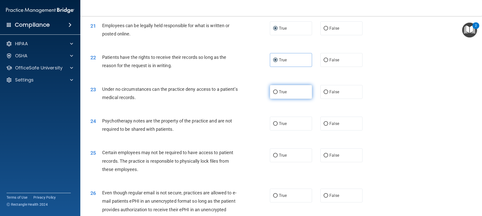
click at [275, 94] on input "True" at bounding box center [275, 92] width 5 height 4
radio input "true"
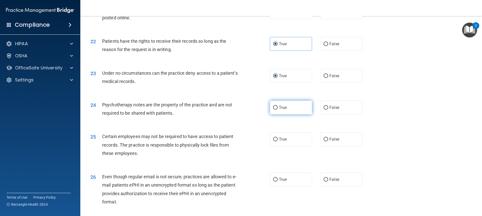
scroll to position [853, 0]
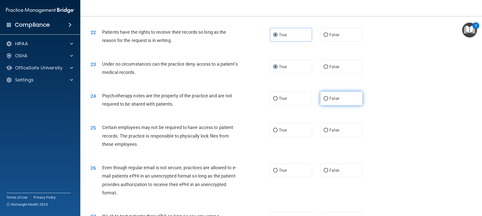
drag, startPoint x: 327, startPoint y: 107, endPoint x: 276, endPoint y: 103, distance: 51.6
click at [329, 101] on span "False" at bounding box center [334, 98] width 10 height 5
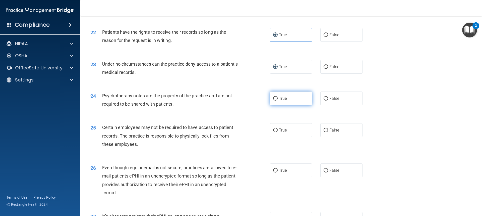
click at [327, 100] on input "False" at bounding box center [325, 99] width 5 height 4
radio input "true"
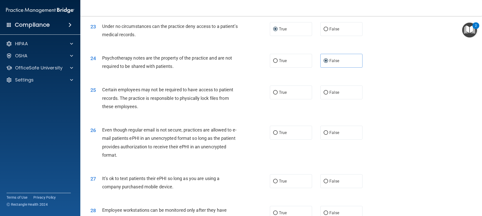
scroll to position [903, 0]
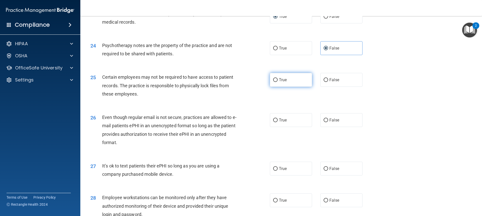
click at [274, 87] on label "True" at bounding box center [291, 80] width 42 height 14
click at [274, 82] on input "True" at bounding box center [275, 80] width 5 height 4
radio input "true"
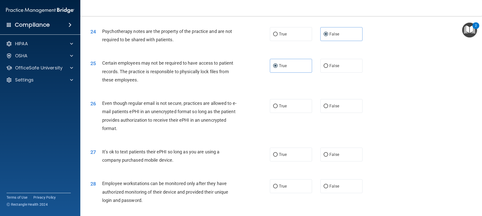
scroll to position [928, 0]
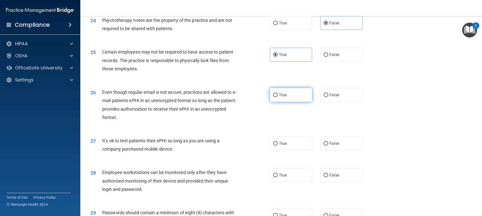
drag, startPoint x: 274, startPoint y: 102, endPoint x: 268, endPoint y: 106, distance: 6.4
click at [274, 97] on input "True" at bounding box center [275, 95] width 5 height 4
radio input "true"
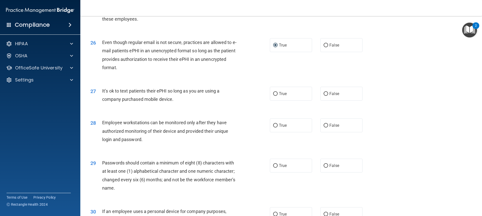
scroll to position [979, 0]
drag, startPoint x: 322, startPoint y: 103, endPoint x: 315, endPoint y: 103, distance: 6.8
click at [323, 95] on input "False" at bounding box center [325, 93] width 5 height 4
radio input "true"
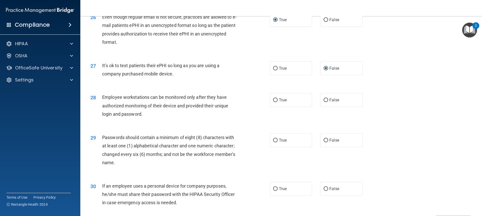
scroll to position [1004, 0]
click at [276, 106] on label "True" at bounding box center [291, 100] width 42 height 14
click at [276, 102] on input "True" at bounding box center [275, 100] width 5 height 4
radio input "true"
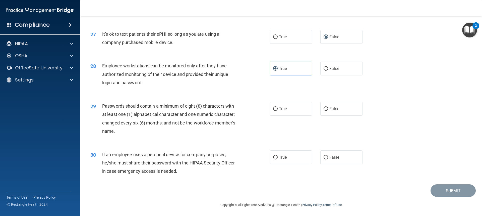
scroll to position [1044, 0]
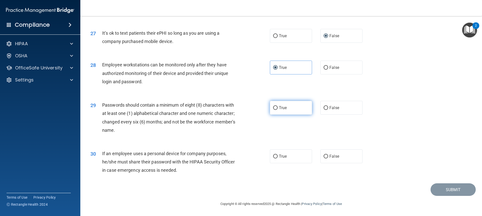
click at [273, 108] on input "True" at bounding box center [275, 108] width 5 height 4
radio input "true"
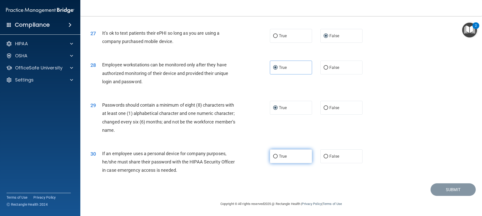
click at [274, 155] on input "True" at bounding box center [275, 156] width 5 height 4
radio input "true"
click at [448, 186] on button "Submit" at bounding box center [452, 189] width 45 height 13
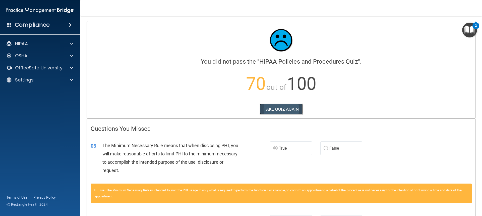
click at [273, 108] on button "TAKE QUIZ AGAIN" at bounding box center [280, 108] width 43 height 11
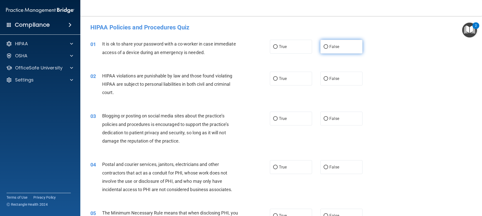
click at [323, 46] on input "False" at bounding box center [325, 47] width 5 height 4
radio input "true"
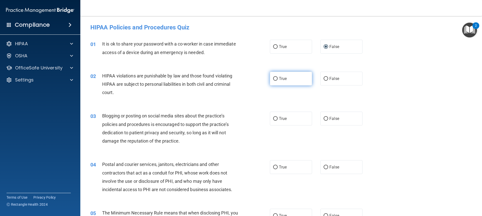
click at [273, 79] on input "True" at bounding box center [275, 79] width 5 height 4
radio input "true"
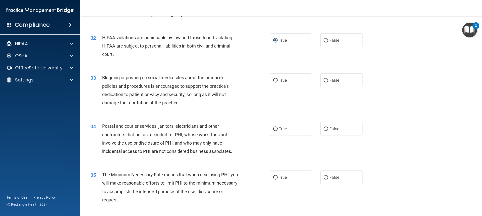
scroll to position [50, 0]
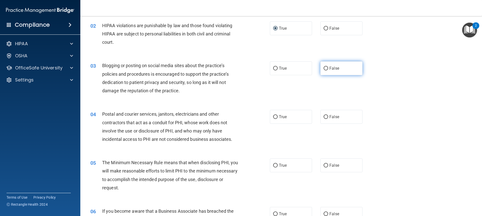
click at [323, 67] on input "False" at bounding box center [325, 68] width 5 height 4
radio input "true"
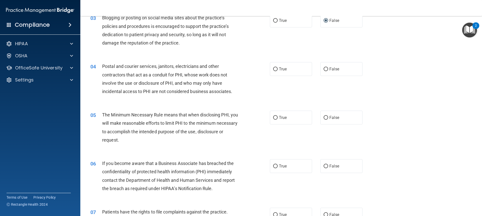
scroll to position [100, 0]
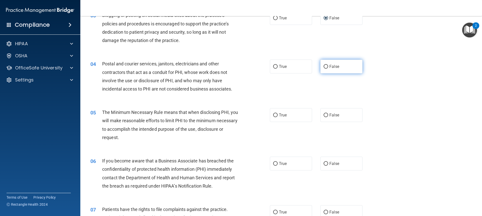
click at [323, 66] on input "False" at bounding box center [325, 67] width 5 height 4
radio input "true"
click at [274, 115] on input "True" at bounding box center [275, 115] width 5 height 4
radio input "true"
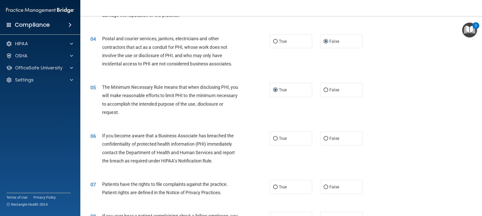
scroll to position [151, 0]
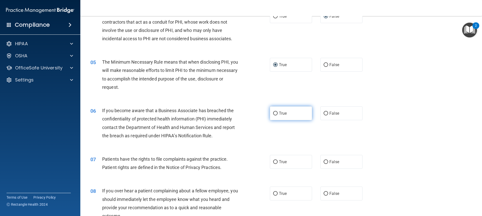
click at [274, 112] on input "True" at bounding box center [275, 113] width 5 height 4
radio input "true"
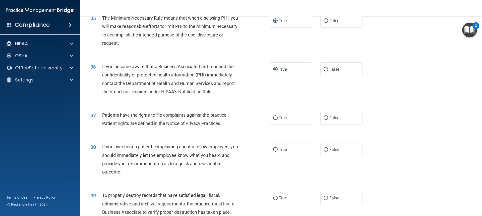
scroll to position [201, 0]
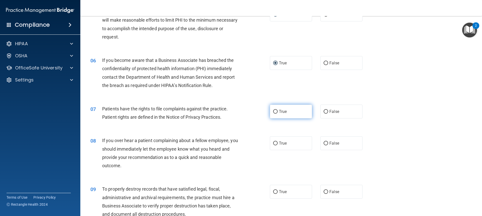
click at [273, 112] on input "True" at bounding box center [275, 112] width 5 height 4
radio input "true"
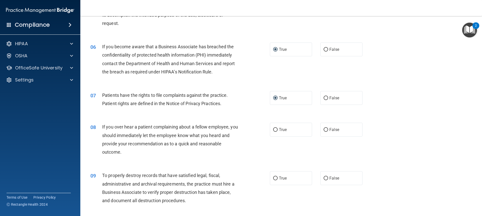
scroll to position [226, 0]
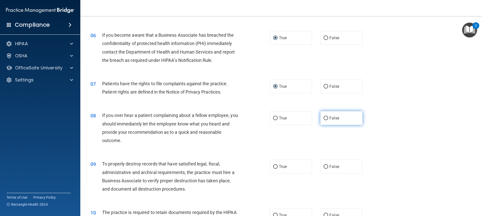
click at [323, 118] on input "False" at bounding box center [325, 118] width 5 height 4
radio input "true"
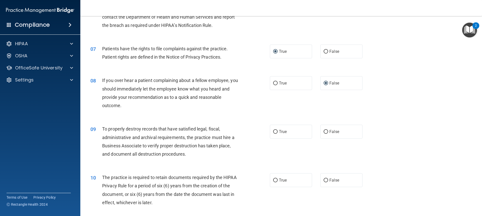
scroll to position [276, 0]
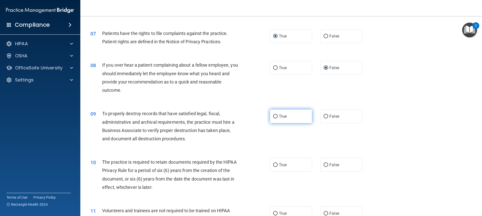
click at [274, 116] on input "True" at bounding box center [275, 116] width 5 height 4
radio input "true"
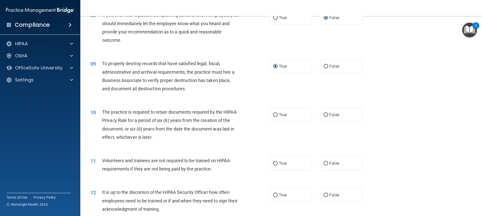
scroll to position [326, 0]
click at [273, 114] on input "True" at bounding box center [275, 115] width 5 height 4
radio input "true"
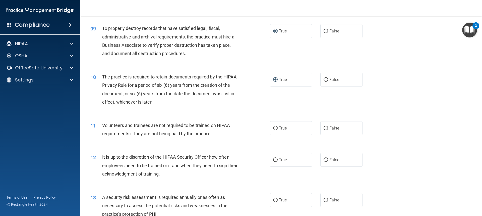
scroll to position [376, 0]
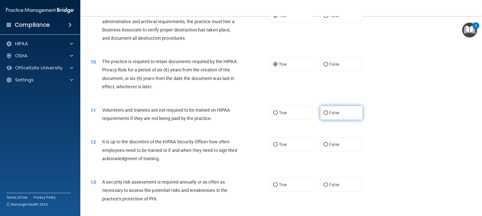
click at [323, 113] on input "False" at bounding box center [325, 113] width 5 height 4
radio input "true"
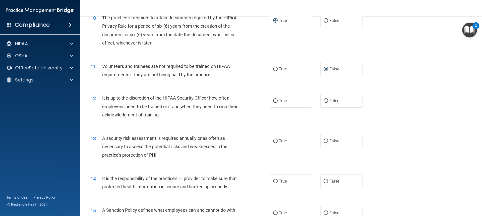
scroll to position [427, 0]
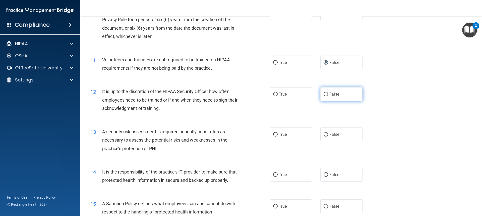
click at [324, 93] on input "False" at bounding box center [325, 94] width 5 height 4
radio input "true"
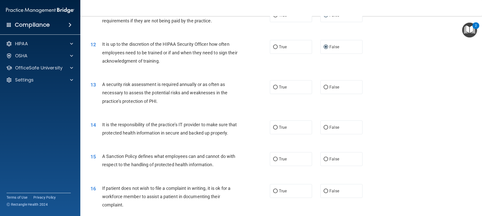
scroll to position [477, 0]
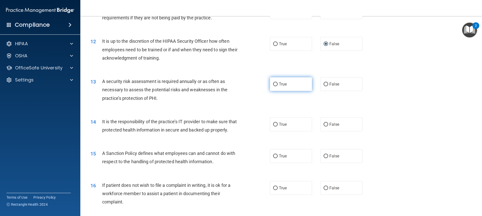
click at [273, 84] on input "True" at bounding box center [275, 84] width 5 height 4
radio input "true"
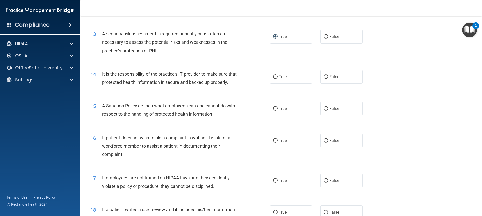
scroll to position [527, 0]
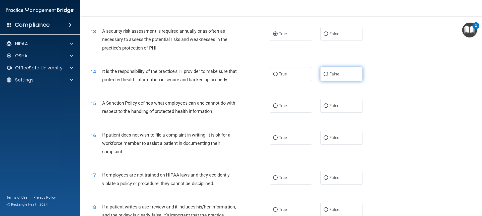
click at [323, 75] on input "False" at bounding box center [325, 74] width 5 height 4
radio input "true"
click at [324, 108] on input "False" at bounding box center [325, 106] width 5 height 4
radio input "true"
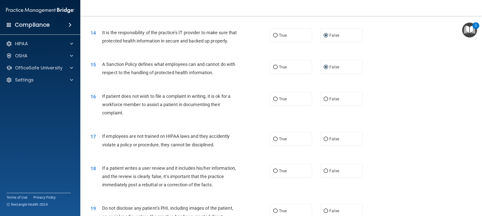
scroll to position [577, 0]
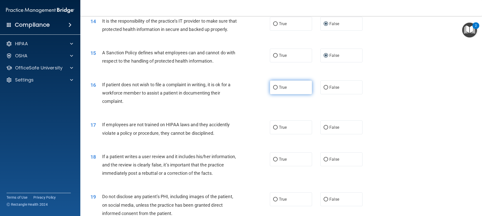
click at [273, 89] on input "True" at bounding box center [275, 88] width 5 height 4
radio input "true"
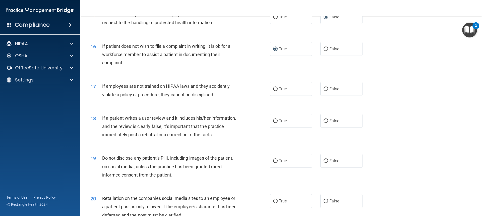
scroll to position [627, 0]
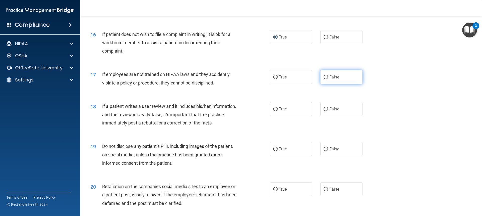
click at [323, 79] on input "False" at bounding box center [325, 77] width 5 height 4
radio input "true"
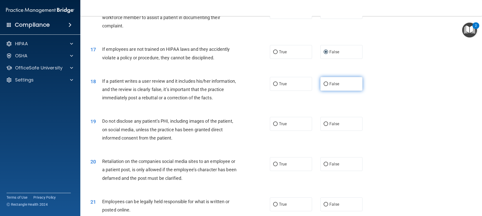
click at [323, 86] on input "False" at bounding box center [325, 84] width 5 height 4
radio input "true"
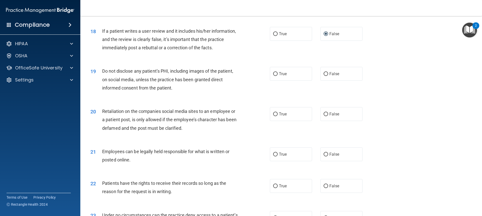
scroll to position [703, 0]
click at [273, 76] on input "True" at bounding box center [275, 74] width 5 height 4
radio input "true"
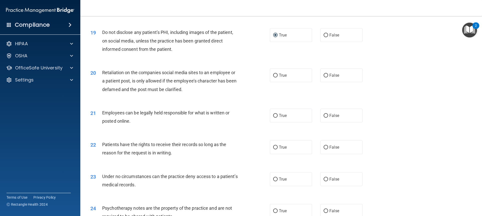
scroll to position [753, 0]
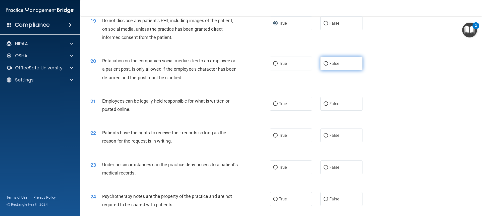
click at [323, 65] on input "False" at bounding box center [325, 64] width 5 height 4
radio input "true"
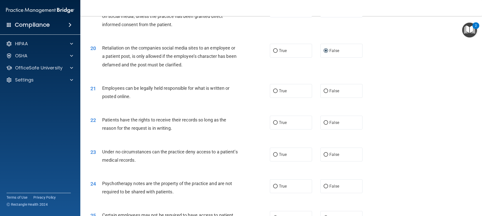
scroll to position [778, 0]
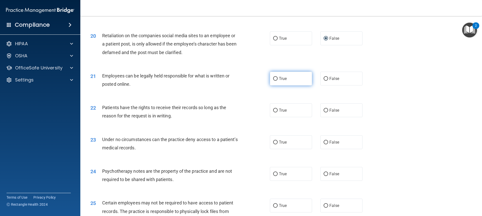
click at [274, 81] on input "True" at bounding box center [275, 79] width 5 height 4
radio input "true"
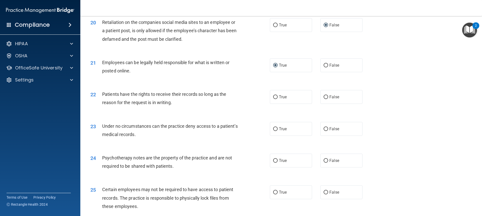
scroll to position [803, 0]
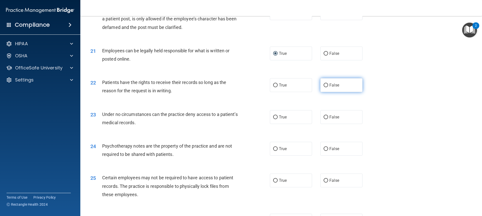
click at [321, 92] on label "False" at bounding box center [341, 85] width 42 height 14
click at [323, 87] on input "False" at bounding box center [325, 85] width 5 height 4
radio input "true"
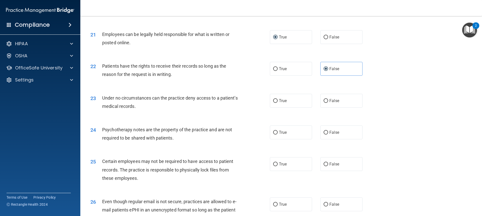
scroll to position [828, 0]
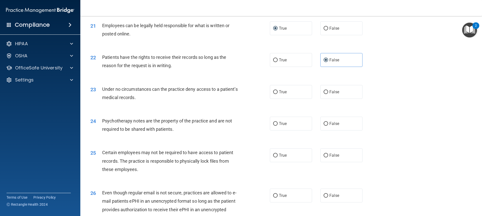
drag, startPoint x: 324, startPoint y: 99, endPoint x: 243, endPoint y: 110, distance: 81.0
click at [323, 94] on input "False" at bounding box center [325, 92] width 5 height 4
radio input "true"
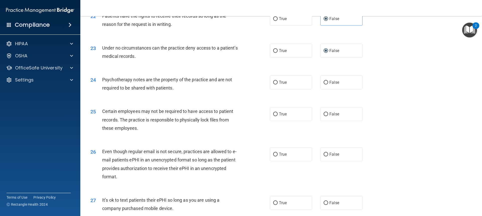
scroll to position [878, 0]
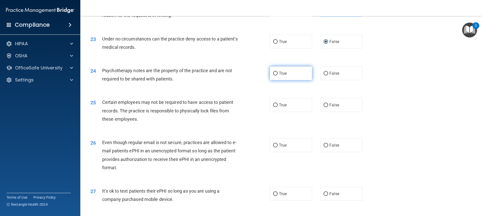
click at [273, 79] on label "True" at bounding box center [291, 73] width 42 height 14
click at [273, 75] on input "True" at bounding box center [275, 74] width 5 height 4
radio input "true"
drag, startPoint x: 274, startPoint y: 114, endPoint x: 267, endPoint y: 114, distance: 6.5
click at [273, 107] on input "True" at bounding box center [275, 105] width 5 height 4
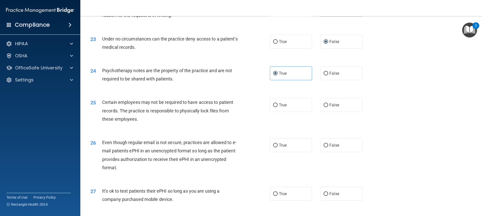
radio input "true"
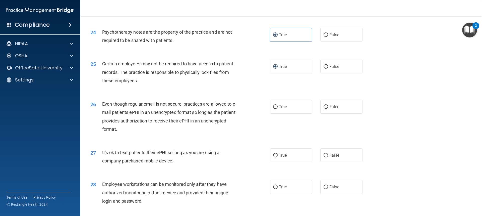
scroll to position [928, 0]
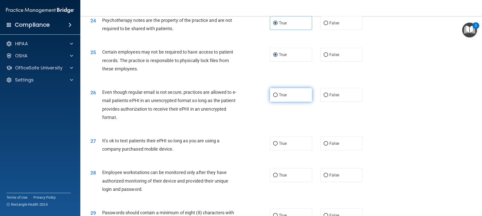
click at [273, 97] on input "True" at bounding box center [275, 95] width 5 height 4
radio input "true"
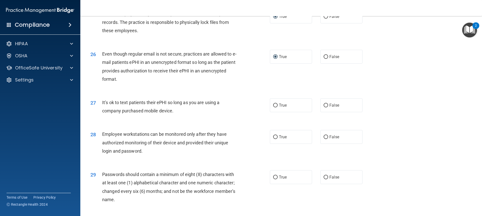
scroll to position [979, 0]
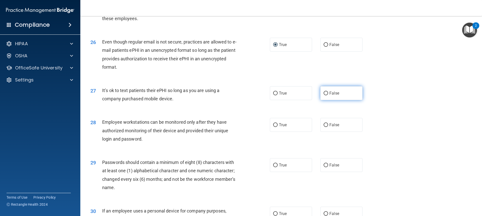
click at [323, 95] on input "False" at bounding box center [325, 93] width 5 height 4
radio input "true"
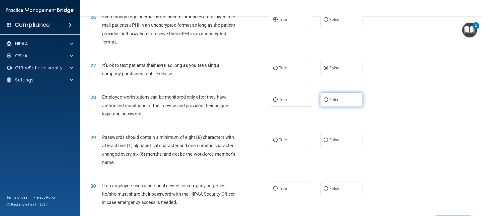
click at [323, 106] on label "False" at bounding box center [341, 100] width 42 height 14
click at [323, 102] on input "False" at bounding box center [325, 100] width 5 height 4
radio input "true"
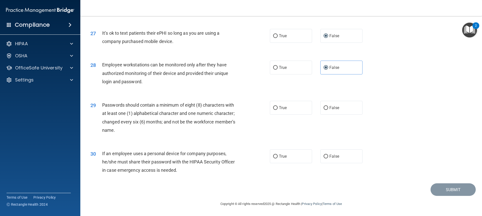
scroll to position [1044, 0]
click at [273, 107] on input "True" at bounding box center [275, 108] width 5 height 4
radio input "true"
click at [324, 158] on input "False" at bounding box center [325, 156] width 5 height 4
radio input "true"
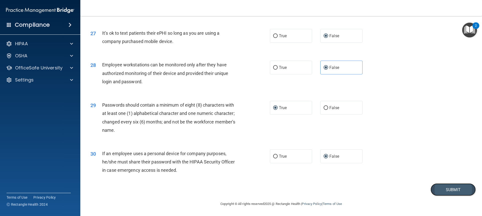
click at [450, 193] on button "Submit" at bounding box center [452, 189] width 45 height 13
click at [449, 190] on button "Submit" at bounding box center [452, 189] width 45 height 13
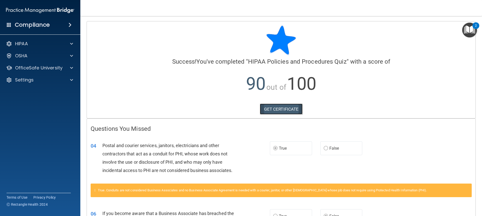
click at [272, 109] on link "GET CERTIFICATE" at bounding box center [281, 108] width 43 height 11
click at [41, 68] on p "OfficeSafe University" at bounding box center [38, 68] width 47 height 6
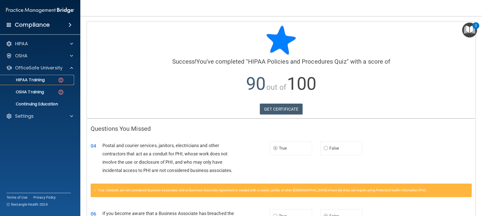
click at [39, 78] on p "HIPAA Training" at bounding box center [23, 79] width 41 height 5
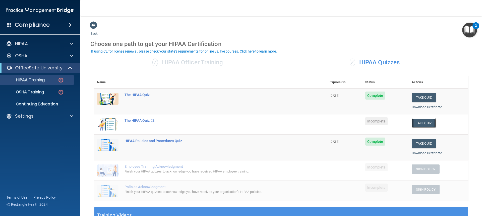
click at [422, 124] on button "Take Quiz" at bounding box center [424, 122] width 24 height 9
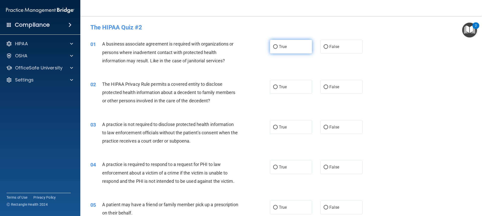
click at [274, 46] on input "True" at bounding box center [275, 47] width 5 height 4
radio input "true"
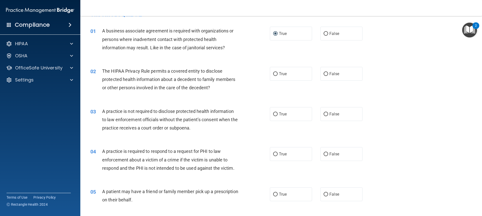
scroll to position [25, 0]
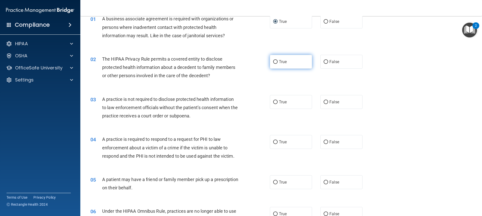
click at [273, 60] on input "True" at bounding box center [275, 62] width 5 height 4
radio input "true"
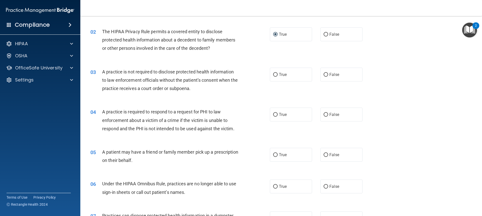
scroll to position [75, 0]
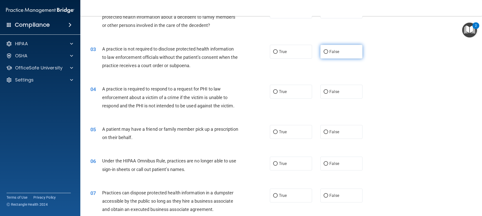
drag, startPoint x: 325, startPoint y: 50, endPoint x: 321, endPoint y: 52, distance: 4.9
click at [325, 50] on input "False" at bounding box center [325, 52] width 5 height 4
radio input "true"
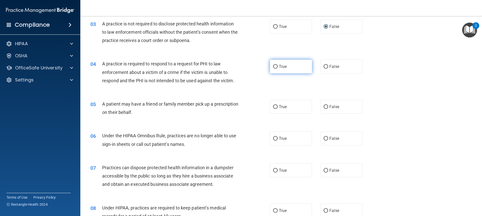
click at [274, 66] on input "True" at bounding box center [275, 67] width 5 height 4
radio input "true"
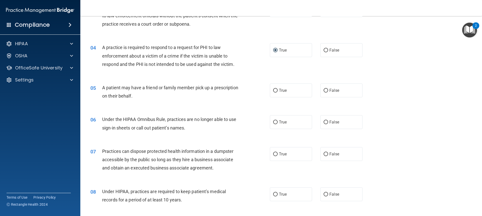
scroll to position [125, 0]
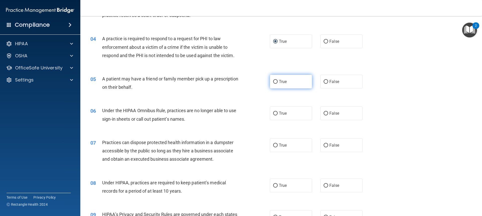
click at [274, 82] on input "True" at bounding box center [275, 82] width 5 height 4
radio input "true"
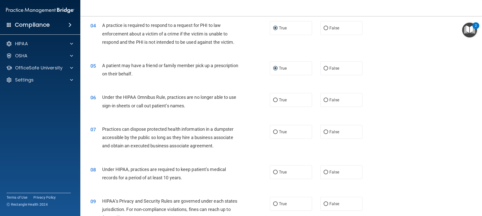
scroll to position [151, 0]
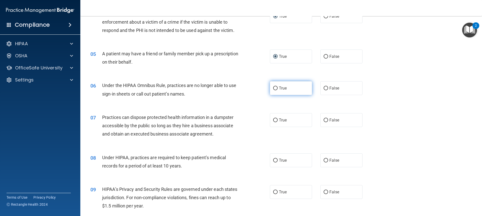
click at [275, 86] on input "True" at bounding box center [275, 88] width 5 height 4
radio input "true"
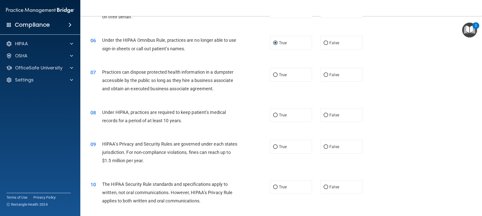
scroll to position [201, 0]
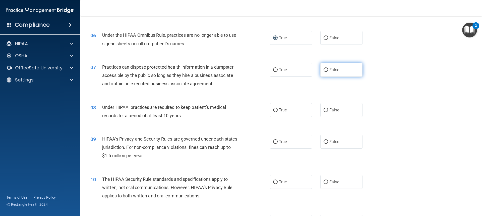
click at [323, 69] on input "False" at bounding box center [325, 70] width 5 height 4
radio input "true"
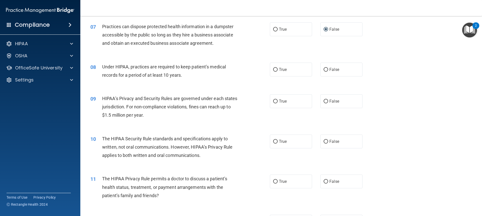
scroll to position [251, 0]
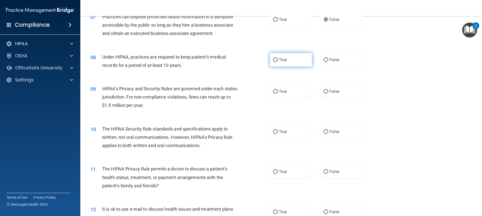
click at [274, 59] on input "True" at bounding box center [275, 60] width 5 height 4
radio input "true"
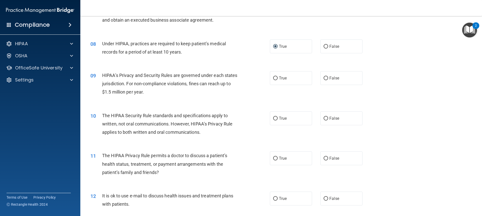
scroll to position [276, 0]
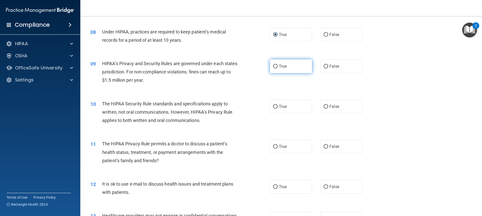
click at [273, 66] on input "True" at bounding box center [275, 66] width 5 height 4
radio input "true"
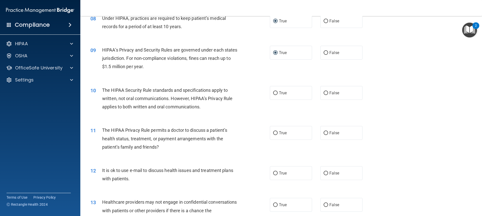
scroll to position [301, 0]
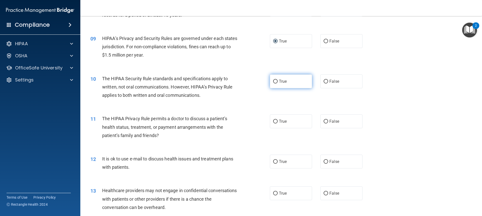
click at [274, 80] on input "True" at bounding box center [275, 82] width 5 height 4
radio input "true"
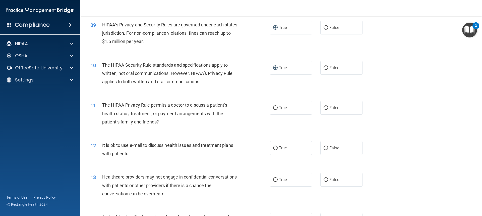
scroll to position [351, 0]
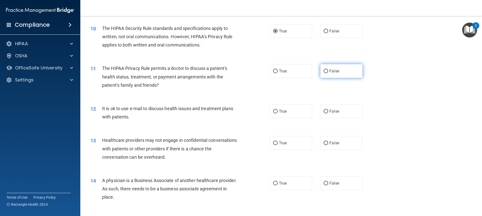
click at [324, 71] on input "False" at bounding box center [325, 71] width 5 height 4
radio input "true"
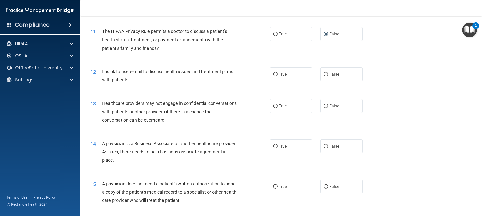
scroll to position [401, 0]
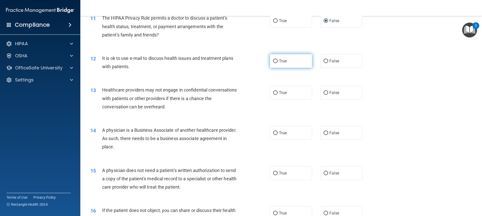
click at [275, 62] on input "True" at bounding box center [275, 61] width 5 height 4
radio input "true"
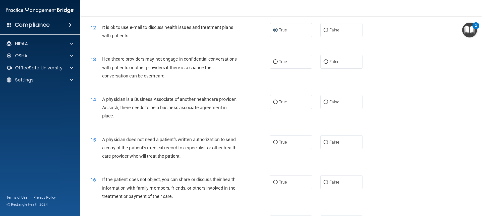
scroll to position [452, 0]
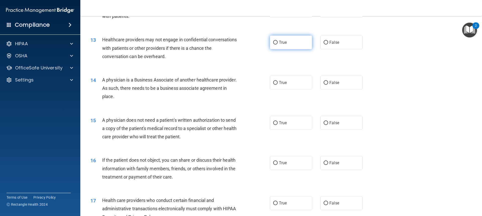
click at [276, 42] on label "True" at bounding box center [291, 42] width 42 height 14
click at [276, 42] on input "True" at bounding box center [275, 43] width 5 height 4
radio input "true"
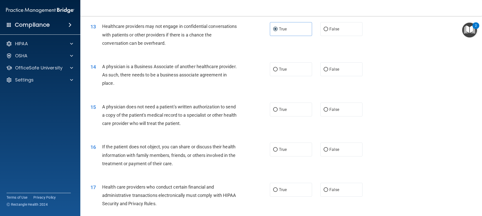
scroll to position [477, 0]
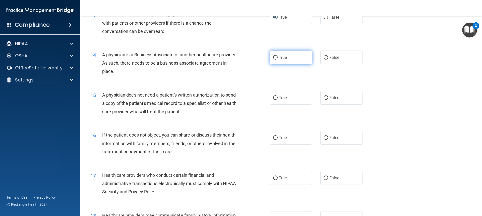
click at [273, 57] on input "True" at bounding box center [275, 58] width 5 height 4
radio input "true"
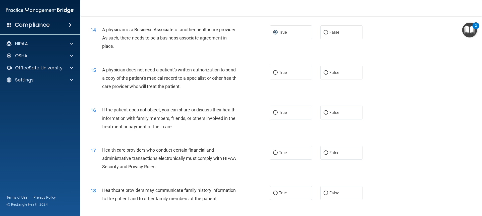
drag, startPoint x: 322, startPoint y: 72, endPoint x: 317, endPoint y: 75, distance: 5.4
click at [323, 72] on input "False" at bounding box center [325, 73] width 5 height 4
radio input "true"
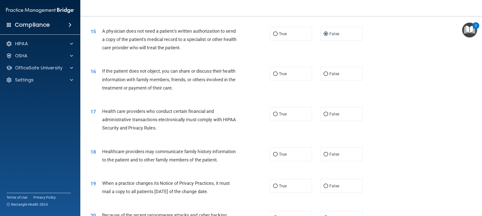
scroll to position [552, 0]
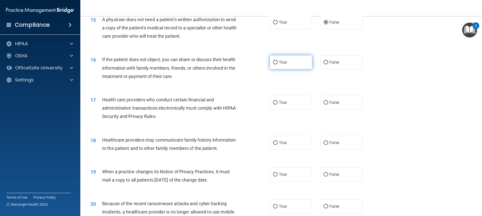
click at [273, 64] on input "True" at bounding box center [275, 62] width 5 height 4
radio input "true"
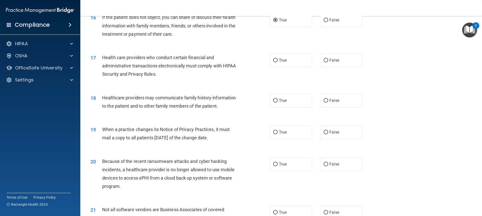
scroll to position [602, 0]
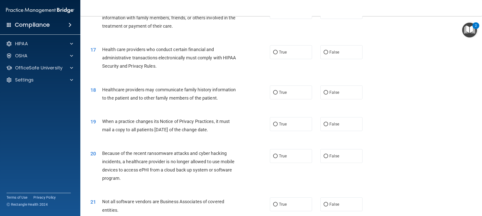
drag, startPoint x: 276, startPoint y: 54, endPoint x: 242, endPoint y: 55, distance: 34.4
click at [276, 54] on label "True" at bounding box center [291, 52] width 42 height 14
click at [276, 54] on input "True" at bounding box center [275, 52] width 5 height 4
radio input "true"
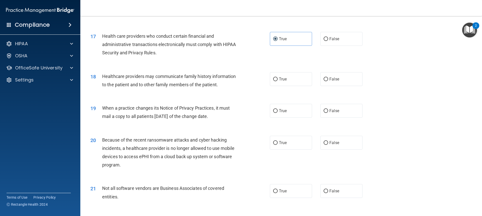
scroll to position [627, 0]
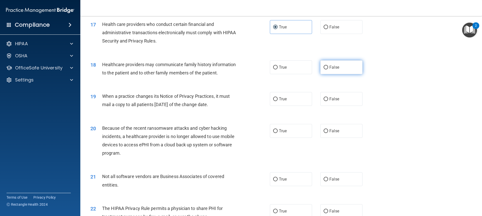
click at [325, 67] on input "False" at bounding box center [325, 67] width 5 height 4
radio input "true"
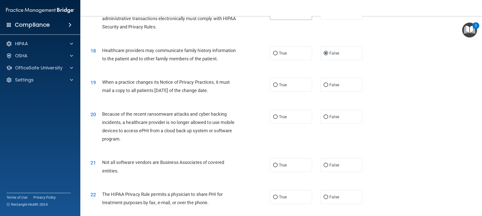
scroll to position [652, 0]
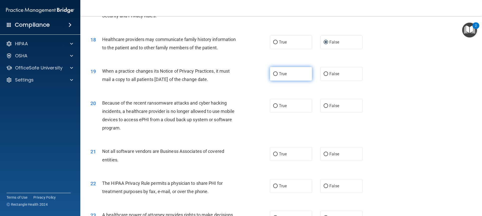
click at [276, 71] on label "True" at bounding box center [291, 74] width 42 height 14
click at [276, 72] on input "True" at bounding box center [275, 74] width 5 height 4
radio input "true"
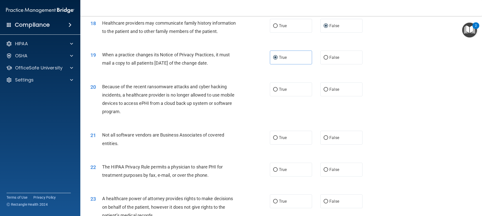
scroll to position [677, 0]
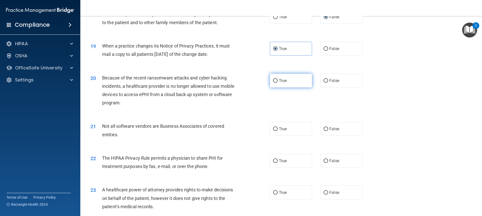
click at [274, 79] on input "True" at bounding box center [275, 81] width 5 height 4
radio input "true"
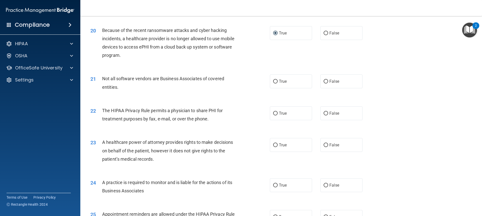
scroll to position [728, 0]
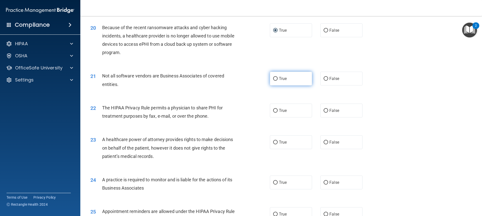
click at [277, 80] on label "True" at bounding box center [291, 79] width 42 height 14
click at [277, 80] on input "True" at bounding box center [275, 79] width 5 height 4
radio input "true"
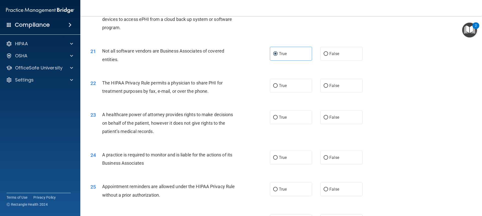
scroll to position [778, 0]
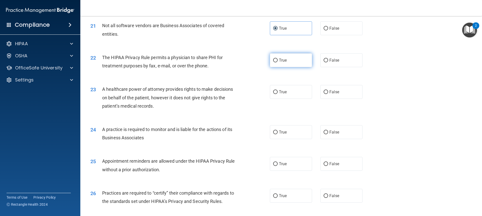
click at [275, 61] on input "True" at bounding box center [275, 60] width 5 height 4
radio input "true"
drag, startPoint x: 273, startPoint y: 92, endPoint x: 259, endPoint y: 97, distance: 15.1
click at [273, 92] on input "True" at bounding box center [275, 92] width 5 height 4
radio input "true"
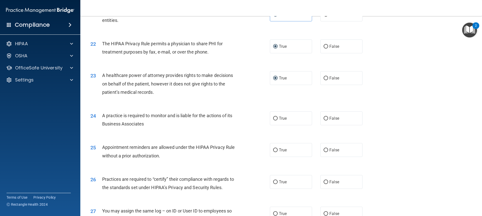
scroll to position [803, 0]
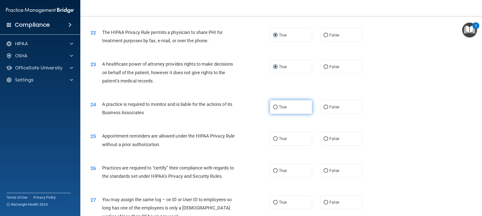
click at [273, 106] on input "True" at bounding box center [275, 107] width 5 height 4
radio input "true"
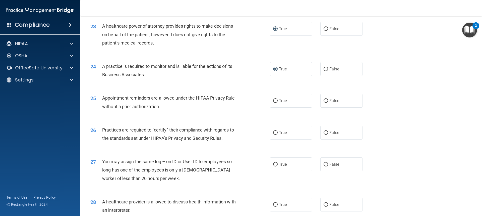
scroll to position [853, 0]
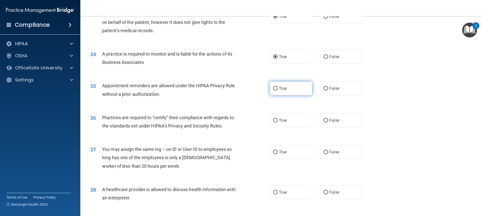
click at [275, 87] on input "True" at bounding box center [275, 89] width 5 height 4
radio input "true"
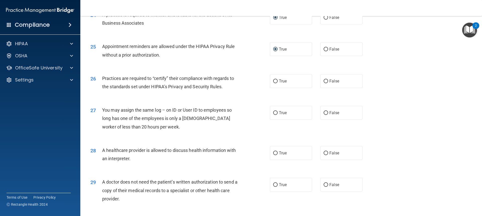
scroll to position [903, 0]
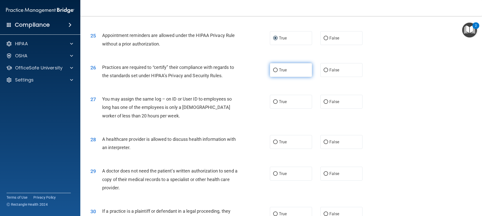
click at [273, 68] on input "True" at bounding box center [275, 70] width 5 height 4
radio input "true"
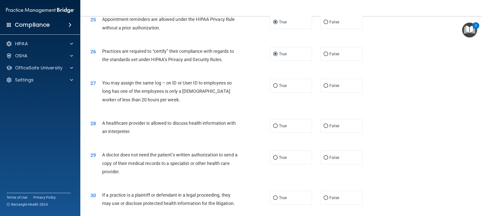
scroll to position [928, 0]
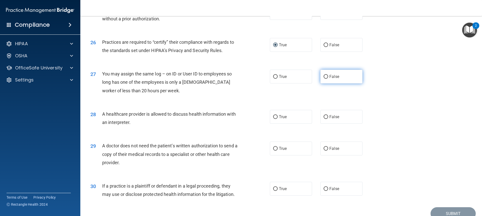
click at [322, 73] on label "False" at bounding box center [341, 77] width 42 height 14
click at [323, 75] on input "False" at bounding box center [325, 77] width 5 height 4
radio input "true"
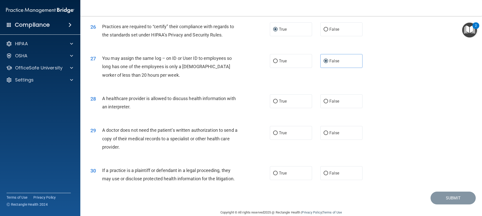
scroll to position [952, 0]
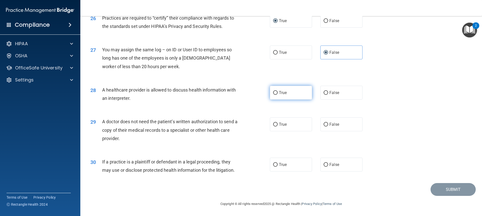
click at [274, 93] on input "True" at bounding box center [275, 93] width 5 height 4
radio input "true"
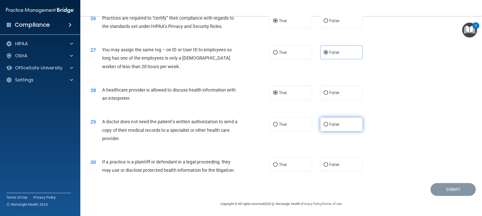
click at [327, 121] on label "False" at bounding box center [341, 124] width 42 height 14
click at [327, 122] on input "False" at bounding box center [325, 124] width 5 height 4
radio input "true"
click at [276, 163] on label "True" at bounding box center [291, 164] width 42 height 14
click at [276, 163] on input "True" at bounding box center [275, 165] width 5 height 4
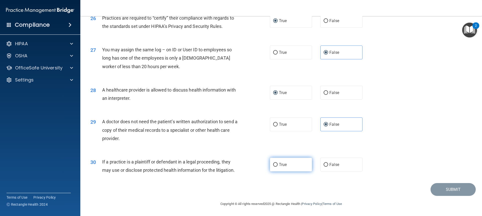
radio input "true"
click at [446, 190] on button "Submit" at bounding box center [452, 189] width 45 height 13
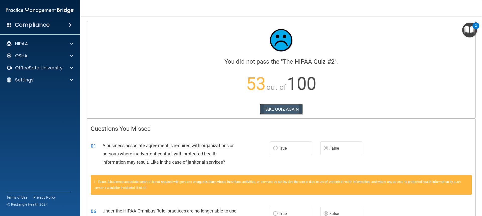
click at [289, 106] on button "TAKE QUIZ AGAIN" at bounding box center [280, 108] width 43 height 11
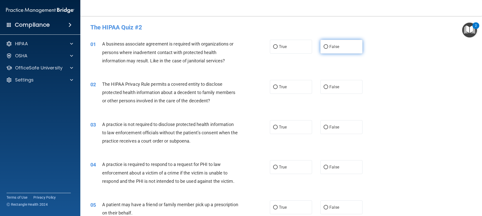
click at [325, 45] on input "False" at bounding box center [325, 47] width 5 height 4
radio input "true"
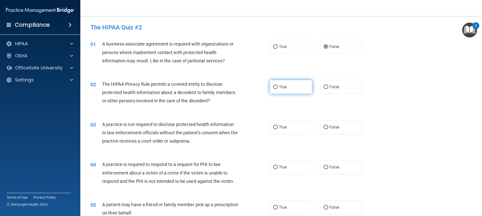
click at [274, 87] on input "True" at bounding box center [275, 87] width 5 height 4
radio input "true"
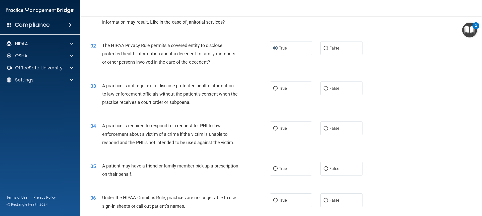
scroll to position [50, 0]
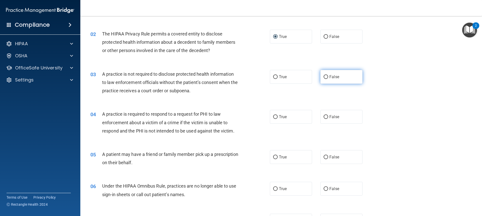
click at [323, 74] on label "False" at bounding box center [341, 77] width 42 height 14
click at [323, 75] on input "False" at bounding box center [325, 77] width 5 height 4
radio input "true"
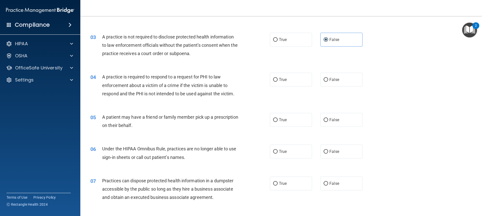
scroll to position [100, 0]
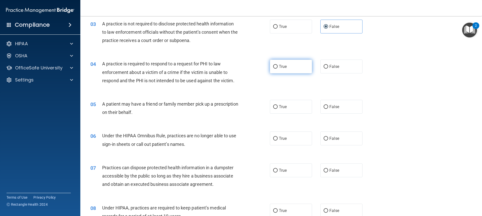
click at [274, 65] on input "True" at bounding box center [275, 67] width 5 height 4
radio input "true"
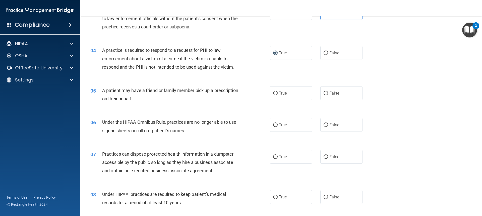
scroll to position [125, 0]
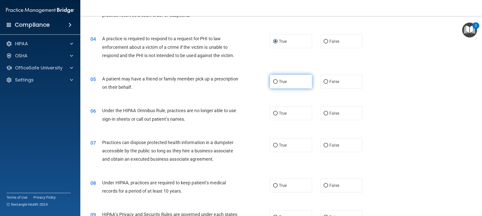
click at [273, 81] on input "True" at bounding box center [275, 82] width 5 height 4
radio input "true"
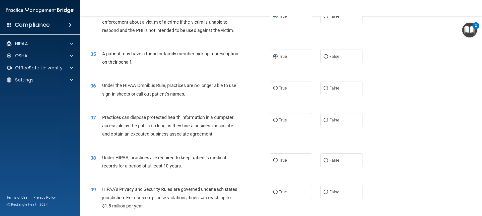
scroll to position [176, 0]
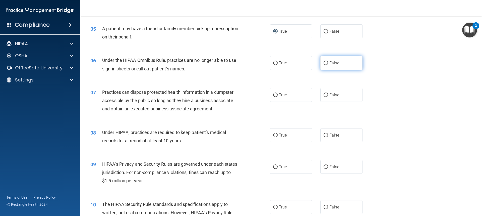
click at [323, 62] on input "False" at bounding box center [325, 63] width 5 height 4
radio input "true"
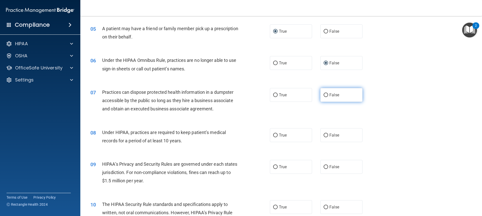
click at [323, 94] on input "False" at bounding box center [325, 95] width 5 height 4
radio input "true"
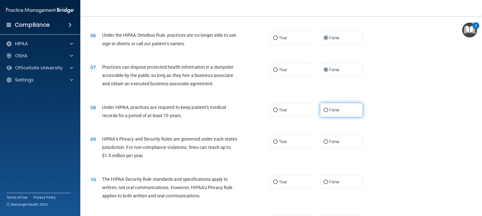
click at [323, 110] on input "False" at bounding box center [325, 110] width 5 height 4
radio input "true"
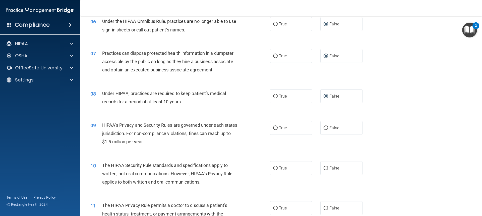
scroll to position [226, 0]
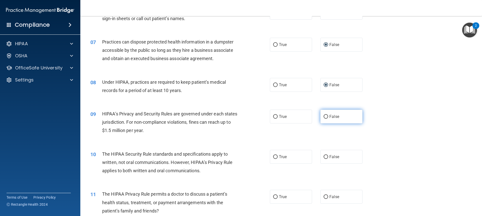
click at [323, 116] on input "False" at bounding box center [325, 117] width 5 height 4
radio input "true"
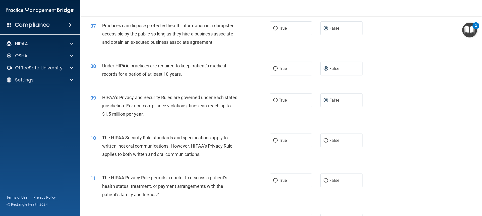
scroll to position [251, 0]
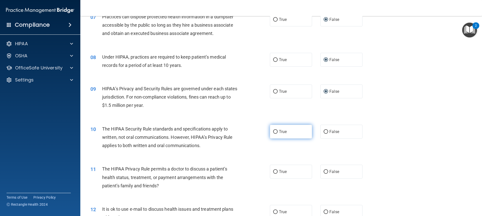
click at [273, 130] on input "True" at bounding box center [275, 132] width 5 height 4
radio input "true"
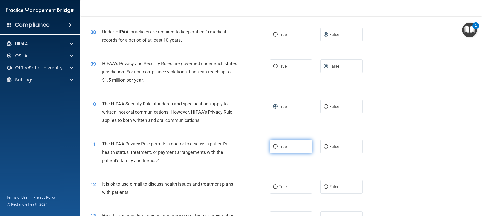
click at [274, 145] on input "True" at bounding box center [275, 147] width 5 height 4
radio input "true"
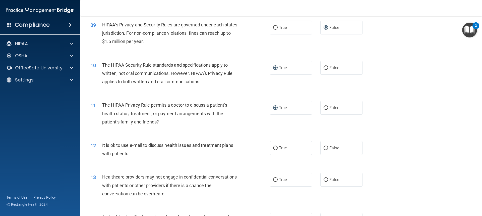
scroll to position [326, 0]
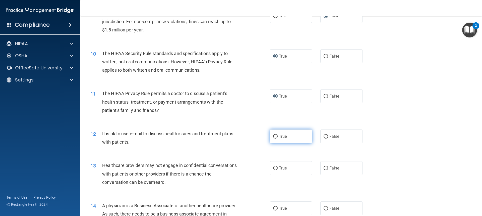
click at [273, 135] on input "True" at bounding box center [275, 136] width 5 height 4
radio input "true"
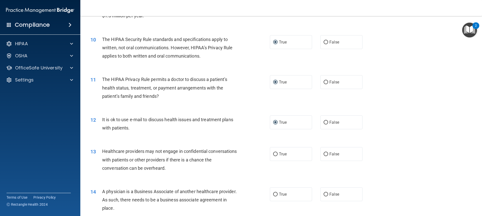
scroll to position [351, 0]
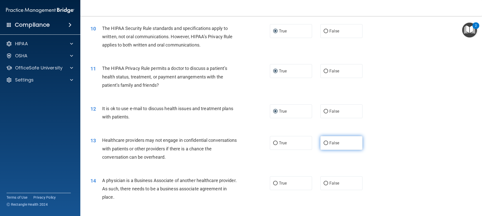
click at [323, 142] on input "False" at bounding box center [325, 143] width 5 height 4
radio input "true"
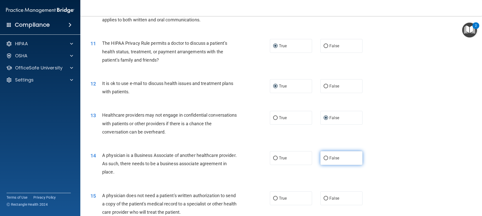
click at [323, 157] on input "False" at bounding box center [325, 158] width 5 height 4
radio input "true"
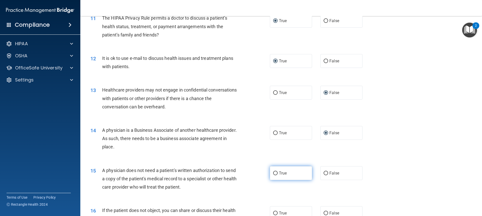
click at [273, 174] on input "True" at bounding box center [275, 173] width 5 height 4
radio input "true"
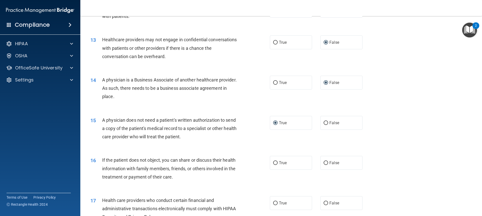
scroll to position [477, 0]
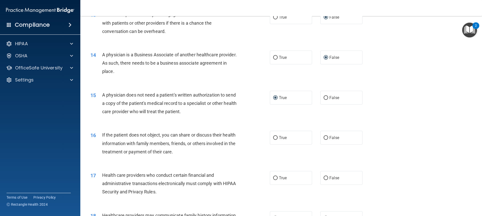
drag, startPoint x: 274, startPoint y: 138, endPoint x: 263, endPoint y: 146, distance: 13.2
click at [274, 137] on input "True" at bounding box center [275, 138] width 5 height 4
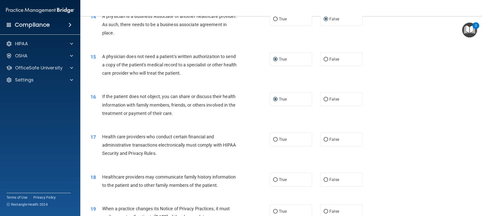
scroll to position [527, 0]
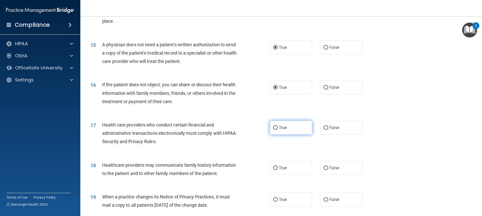
click at [273, 127] on input "True" at bounding box center [275, 128] width 5 height 4
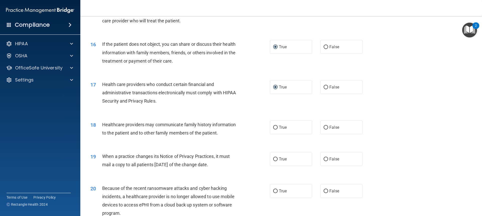
scroll to position [577, 0]
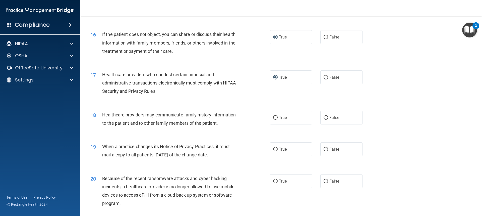
click at [324, 117] on input "False" at bounding box center [325, 118] width 5 height 4
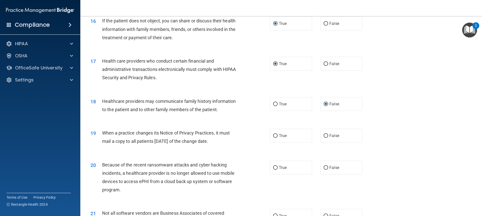
scroll to position [602, 0]
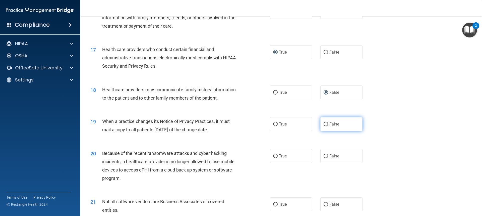
click at [323, 122] on input "False" at bounding box center [325, 124] width 5 height 4
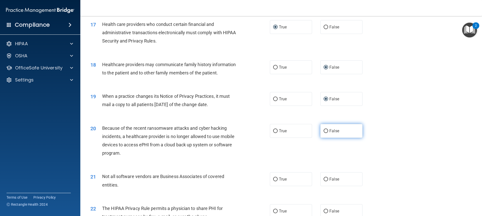
click at [322, 132] on label "False" at bounding box center [341, 131] width 42 height 14
click at [323, 129] on input "False" at bounding box center [325, 131] width 5 height 4
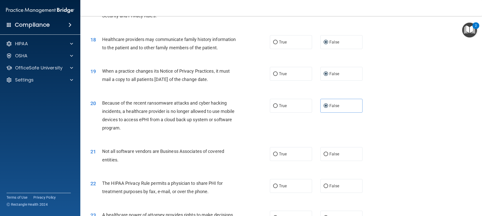
scroll to position [677, 0]
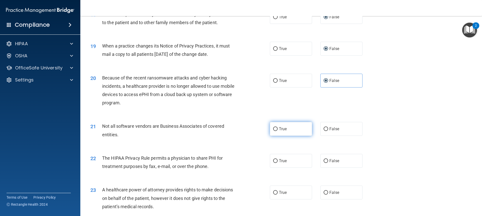
click at [275, 128] on input "True" at bounding box center [275, 129] width 5 height 4
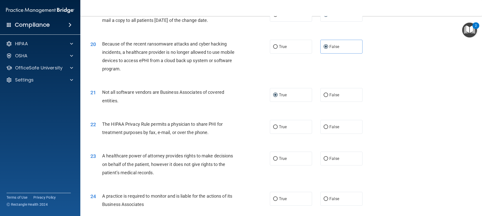
scroll to position [728, 0]
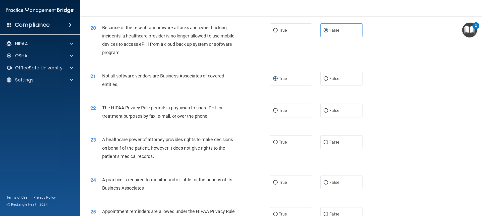
drag, startPoint x: 272, startPoint y: 109, endPoint x: 262, endPoint y: 114, distance: 11.5
click at [273, 109] on input "True" at bounding box center [275, 111] width 5 height 4
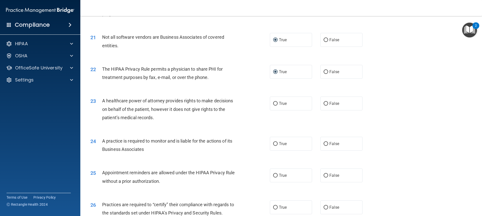
scroll to position [778, 0]
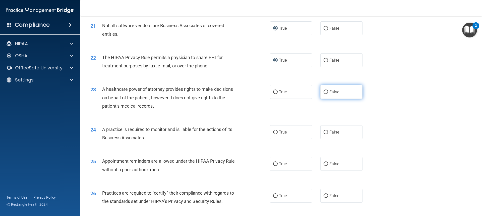
click at [324, 92] on input "False" at bounding box center [325, 92] width 5 height 4
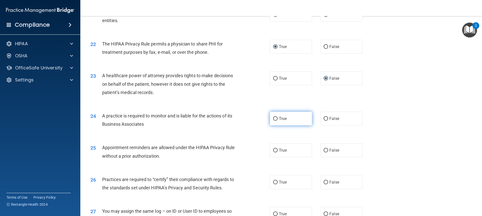
scroll to position [803, 0]
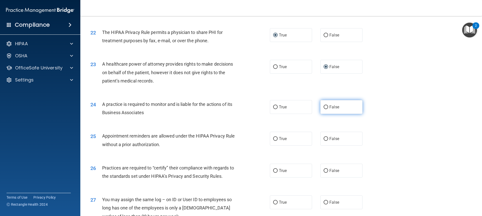
click at [323, 105] on input "False" at bounding box center [325, 107] width 5 height 4
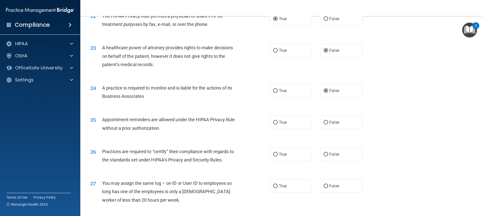
scroll to position [828, 0]
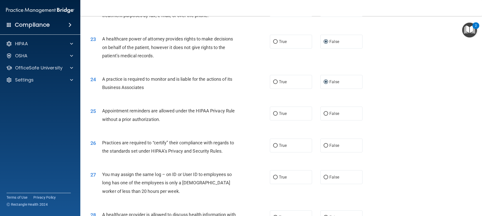
drag, startPoint x: 274, startPoint y: 113, endPoint x: 235, endPoint y: 125, distance: 41.3
click at [274, 113] on input "True" at bounding box center [275, 114] width 5 height 4
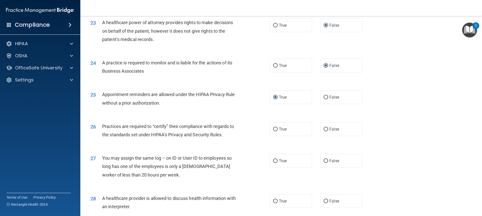
scroll to position [853, 0]
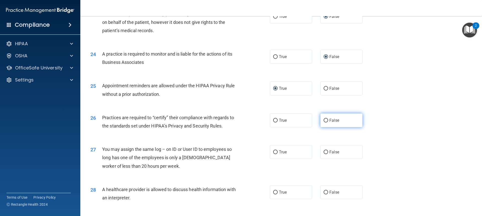
click at [324, 119] on input "False" at bounding box center [325, 120] width 5 height 4
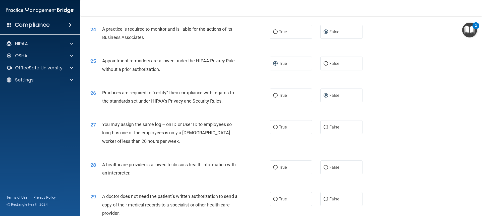
scroll to position [878, 0]
click at [323, 125] on input "False" at bounding box center [325, 127] width 5 height 4
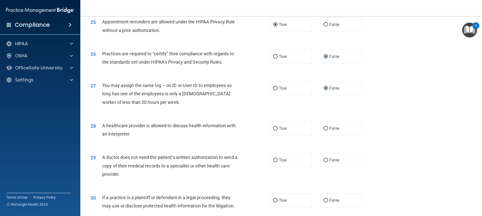
scroll to position [928, 0]
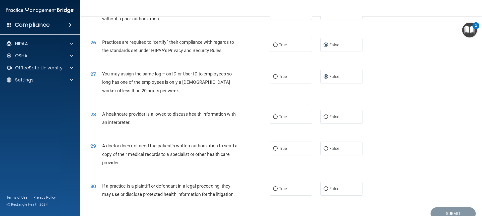
drag, startPoint x: 273, startPoint y: 117, endPoint x: 250, endPoint y: 125, distance: 24.6
click at [273, 117] on input "True" at bounding box center [275, 117] width 5 height 4
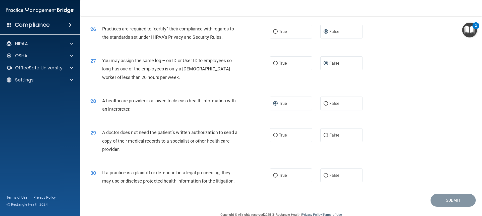
scroll to position [952, 0]
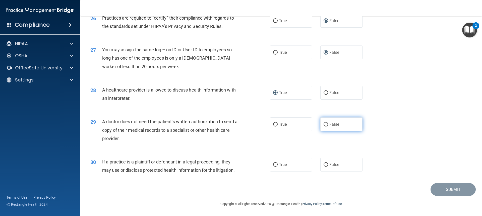
click at [323, 124] on input "False" at bounding box center [325, 124] width 5 height 4
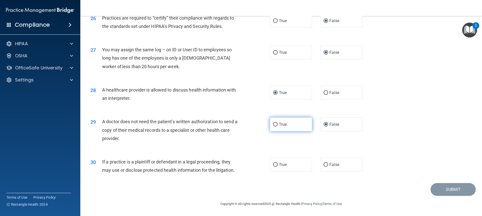
click at [273, 123] on input "True" at bounding box center [275, 124] width 5 height 4
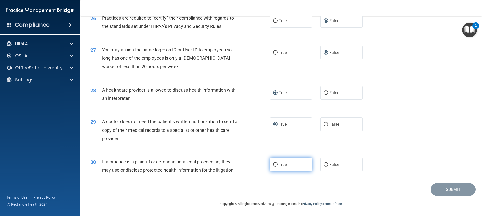
click at [273, 166] on input "True" at bounding box center [275, 165] width 5 height 4
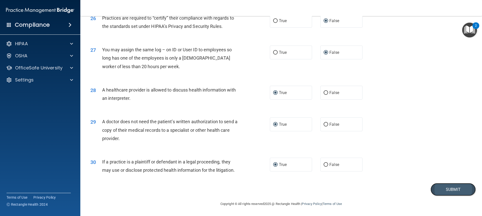
click at [443, 190] on button "Submit" at bounding box center [452, 189] width 45 height 13
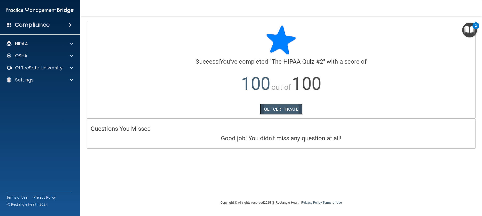
click at [291, 107] on link "GET CERTIFICATE" at bounding box center [281, 108] width 43 height 11
click at [53, 69] on p "OfficeSafe University" at bounding box center [38, 68] width 47 height 6
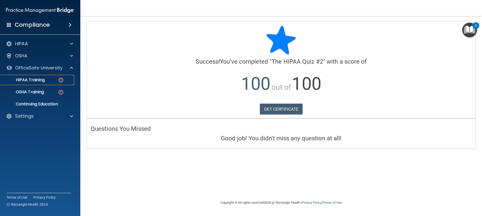
click at [41, 80] on p "HIPAA Training" at bounding box center [23, 79] width 41 height 5
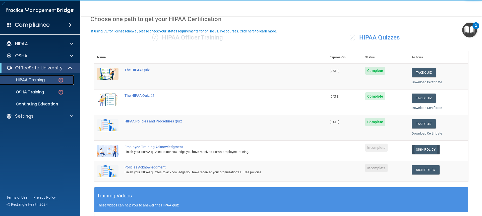
scroll to position [25, 0]
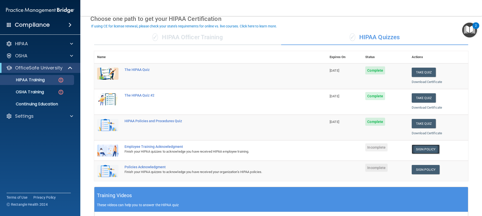
click at [422, 146] on link "Sign Policy" at bounding box center [426, 148] width 28 height 9
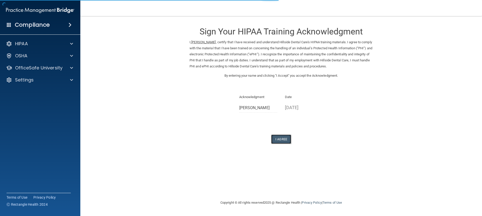
click at [282, 139] on button "I Agree" at bounding box center [281, 138] width 20 height 9
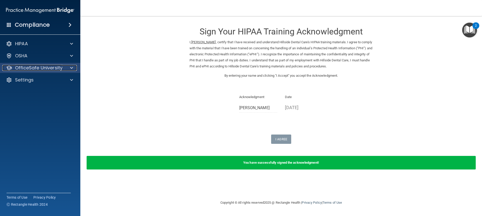
click at [52, 66] on p "OfficeSafe University" at bounding box center [38, 68] width 47 height 6
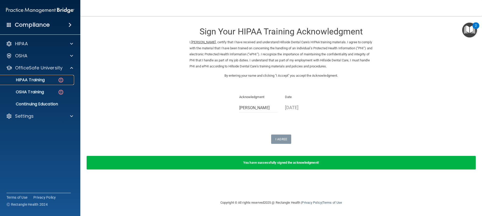
click at [45, 80] on div "HIPAA Training" at bounding box center [37, 79] width 69 height 5
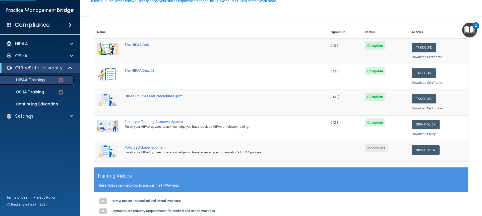
scroll to position [50, 0]
click at [418, 148] on link "Sign Policy" at bounding box center [426, 149] width 28 height 9
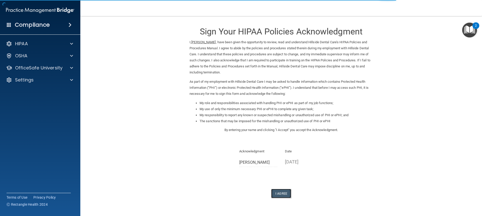
click at [280, 191] on button "I Agree" at bounding box center [281, 192] width 20 height 9
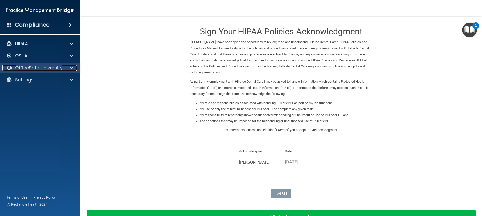
click at [57, 68] on p "OfficeSafe University" at bounding box center [38, 68] width 47 height 6
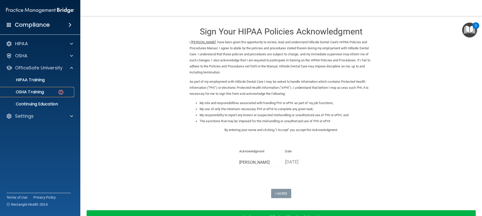
click at [38, 92] on p "OSHA Training" at bounding box center [23, 91] width 41 height 5
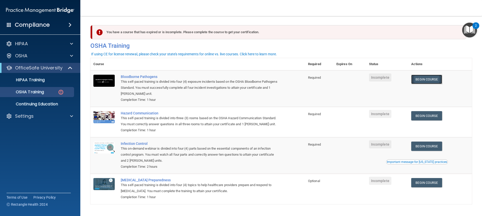
click at [435, 80] on link "Begin Course" at bounding box center [426, 79] width 31 height 9
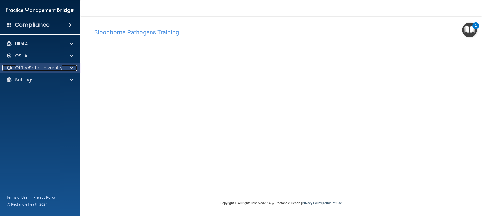
click at [37, 66] on p "OfficeSafe University" at bounding box center [38, 68] width 47 height 6
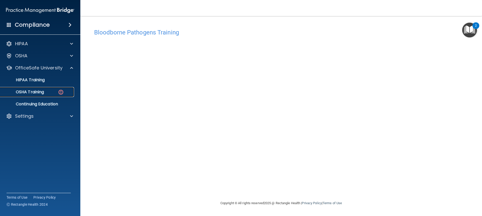
click at [34, 92] on p "OSHA Training" at bounding box center [23, 91] width 41 height 5
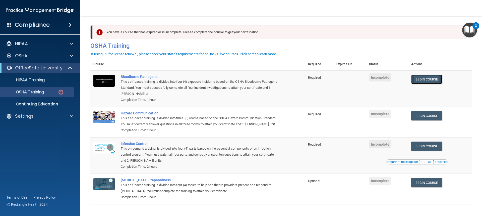
click at [431, 80] on link "Begin Course" at bounding box center [426, 79] width 31 height 9
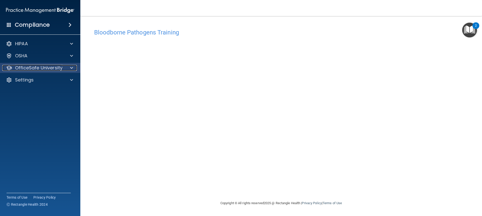
click at [56, 69] on p "OfficeSafe University" at bounding box center [38, 68] width 47 height 6
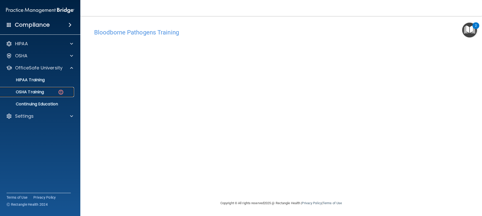
click at [37, 91] on p "OSHA Training" at bounding box center [23, 91] width 41 height 5
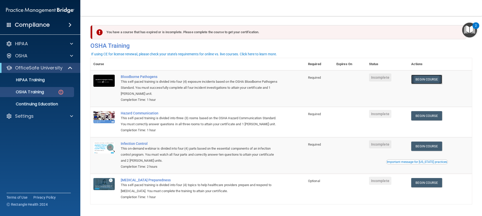
click at [423, 79] on link "Begin Course" at bounding box center [426, 79] width 31 height 9
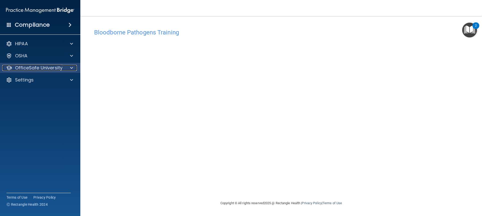
click at [55, 67] on p "OfficeSafe University" at bounding box center [38, 68] width 47 height 6
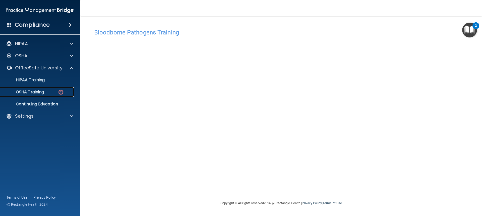
click at [46, 90] on div "OSHA Training" at bounding box center [37, 91] width 69 height 5
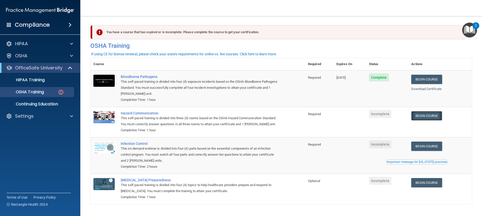
click at [424, 118] on link "Begin Course" at bounding box center [426, 115] width 31 height 9
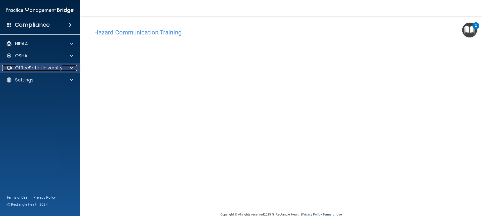
click at [46, 67] on p "OfficeSafe University" at bounding box center [38, 68] width 47 height 6
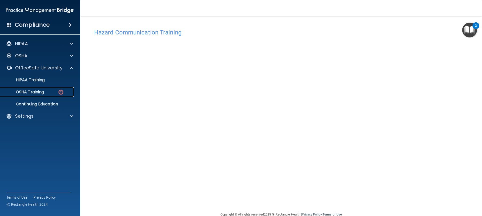
click at [37, 91] on p "OSHA Training" at bounding box center [23, 91] width 41 height 5
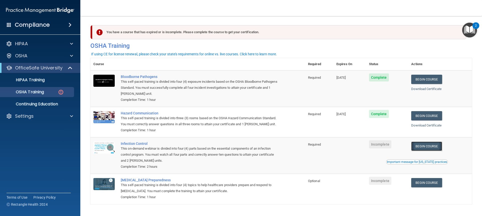
click at [422, 151] on link "Begin Course" at bounding box center [426, 145] width 31 height 9
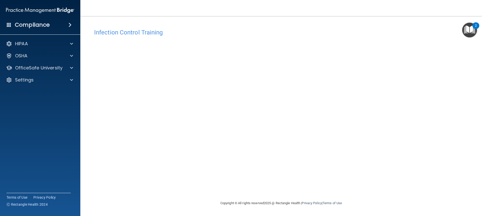
click at [88, 200] on main "Infection Control Training This course doesn’t expire until . Are you sure you …" at bounding box center [280, 115] width 401 height 199
click at [40, 67] on p "OfficeSafe University" at bounding box center [38, 68] width 47 height 6
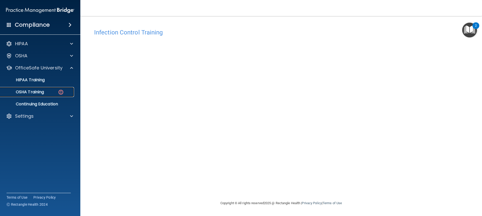
click at [34, 90] on p "OSHA Training" at bounding box center [23, 91] width 41 height 5
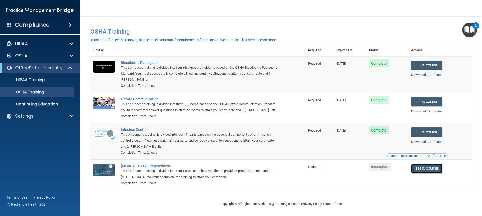
click at [434, 173] on link "Begin Course" at bounding box center [426, 168] width 31 height 9
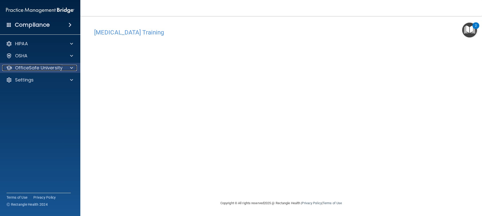
click at [38, 70] on p "OfficeSafe University" at bounding box center [38, 68] width 47 height 6
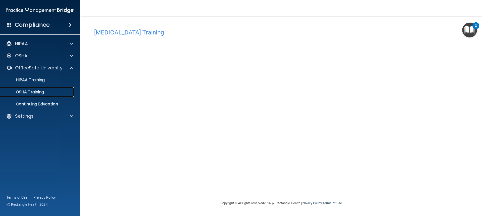
click at [37, 91] on p "OSHA Training" at bounding box center [23, 91] width 41 height 5
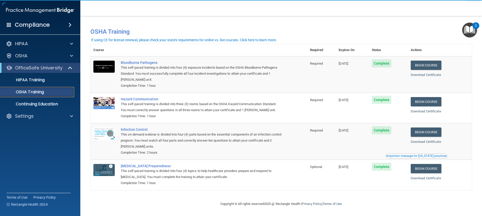
scroll to position [1, 0]
